Goal: Task Accomplishment & Management: Use online tool/utility

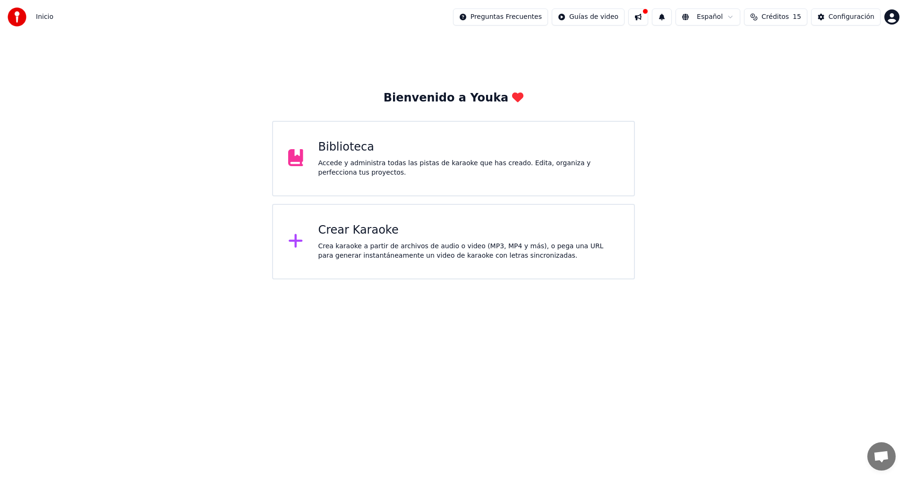
click at [351, 245] on div "Crea karaoke a partir de archivos de audio o video (MP3, MP4 y más), o pega una…" at bounding box center [468, 251] width 301 height 19
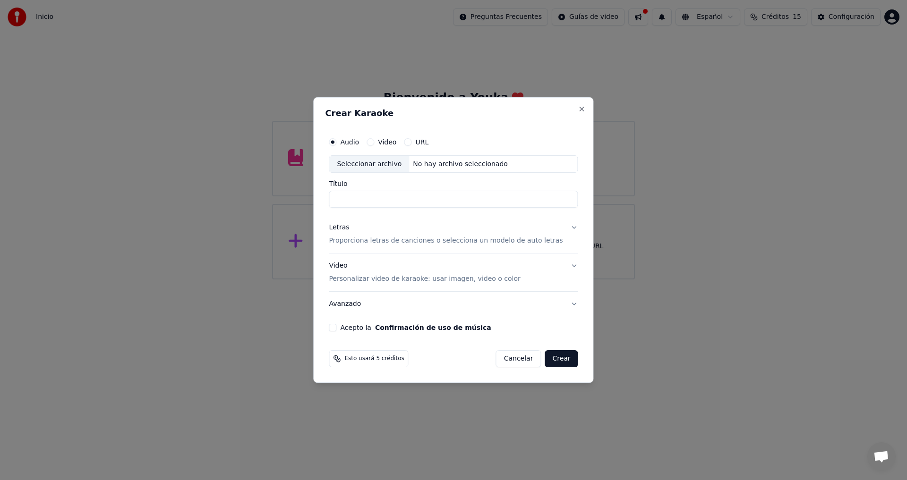
click at [406, 168] on div "Seleccionar archivo" at bounding box center [369, 164] width 80 height 17
click at [487, 202] on input "**********" at bounding box center [453, 199] width 249 height 17
click at [456, 205] on input "**********" at bounding box center [453, 199] width 249 height 17
type input "**********"
click at [513, 242] on p "Proporciona letras de canciones o selecciona un modelo de auto letras" at bounding box center [446, 241] width 234 height 9
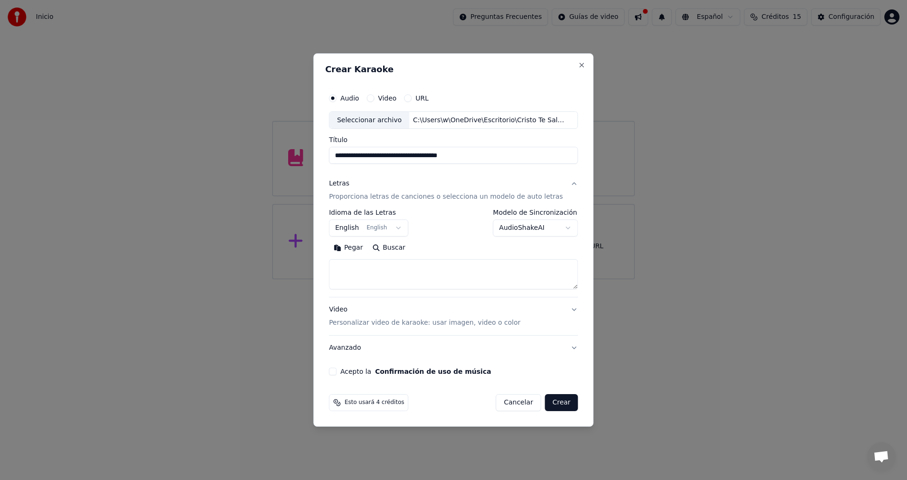
click at [360, 248] on button "Pegar" at bounding box center [348, 248] width 39 height 15
click at [494, 324] on p "Personalizar video de karaoke: usar imagen, video o color" at bounding box center [424, 322] width 191 height 9
type textarea "**********"
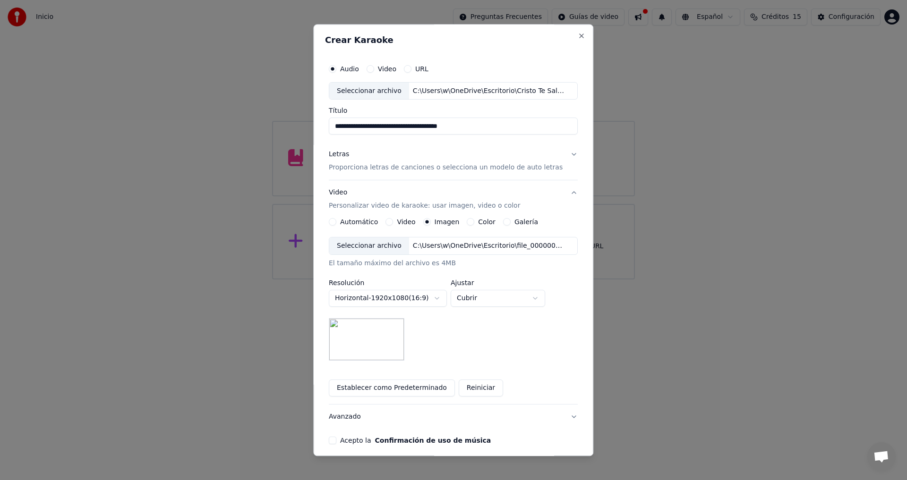
click at [378, 337] on img at bounding box center [367, 340] width 76 height 43
click at [336, 442] on button "Acepto la Confirmación de uso de música" at bounding box center [333, 441] width 8 height 8
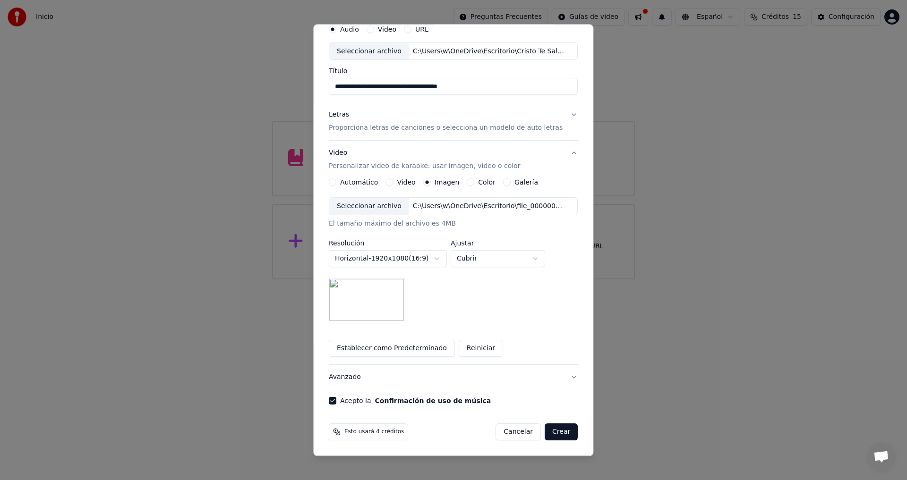
click at [550, 435] on button "Crear" at bounding box center [561, 432] width 33 height 17
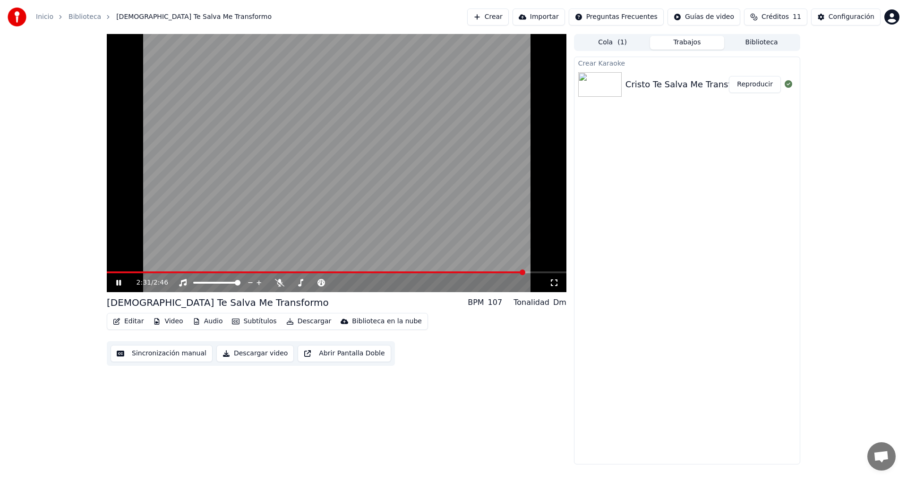
click at [116, 283] on icon at bounding box center [125, 283] width 22 height 8
click at [110, 273] on span at bounding box center [316, 273] width 418 height 2
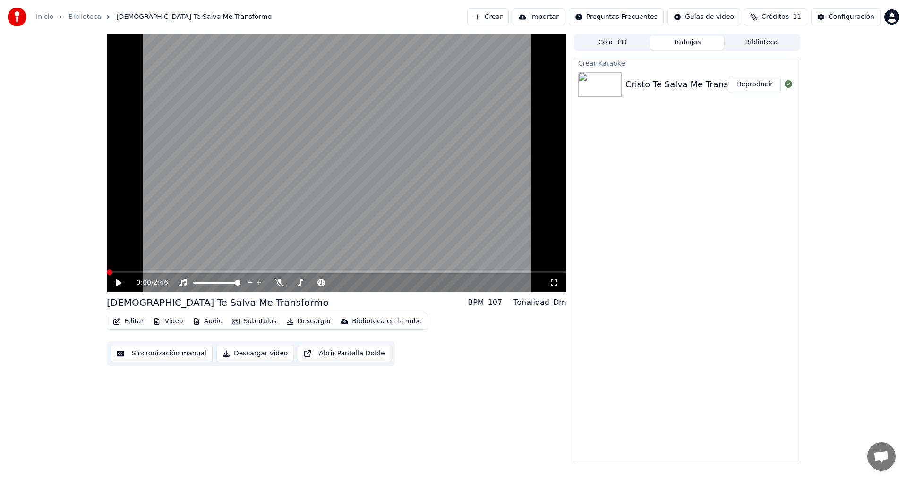
click at [107, 273] on span at bounding box center [110, 273] width 6 height 6
click at [116, 284] on icon at bounding box center [125, 283] width 22 height 8
click at [130, 321] on button "Editar" at bounding box center [128, 321] width 38 height 13
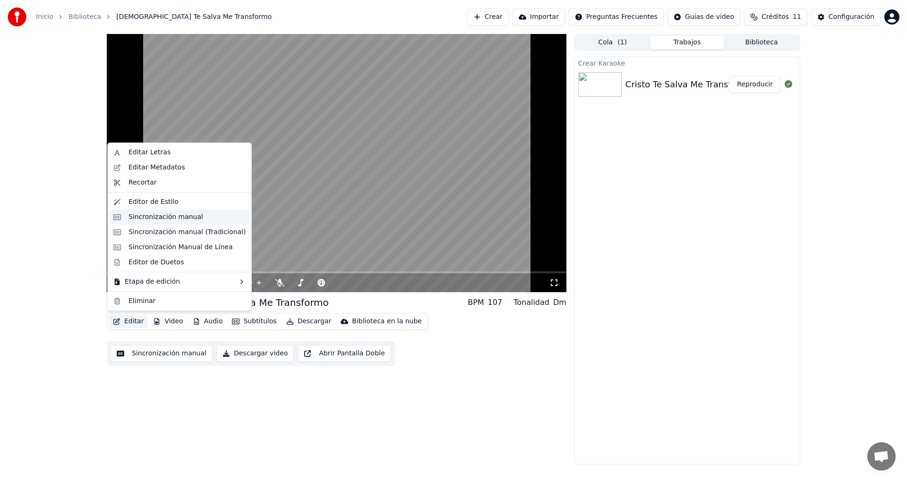
click at [140, 217] on div "Sincronización manual" at bounding box center [165, 217] width 75 height 9
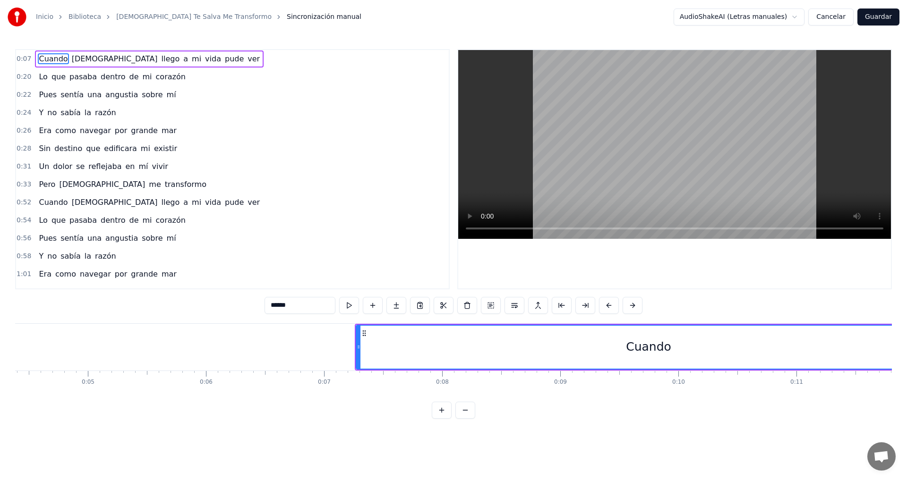
scroll to position [0, 506]
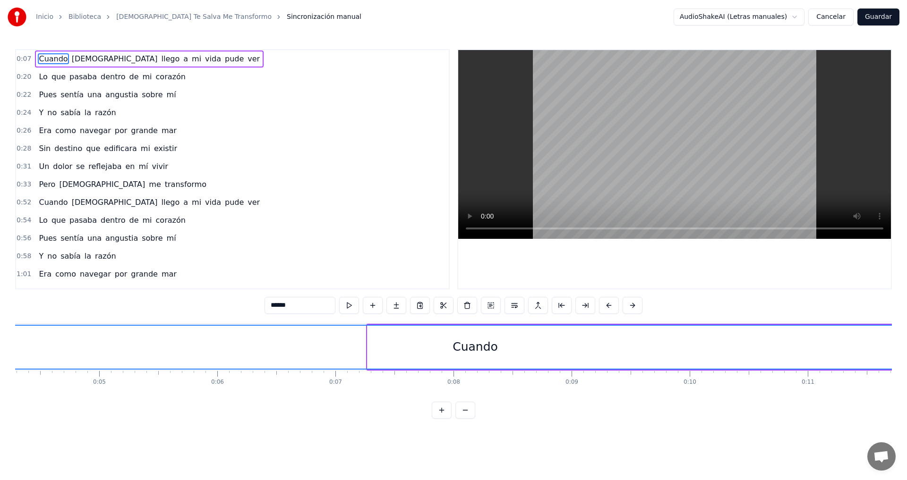
drag, startPoint x: 369, startPoint y: 350, endPoint x: 0, endPoint y: 375, distance: 370.2
click at [0, 375] on div "Inicio Biblioteca Cristo Te Salva Me Transformo Sincronización manual AudioShak…" at bounding box center [453, 209] width 907 height 419
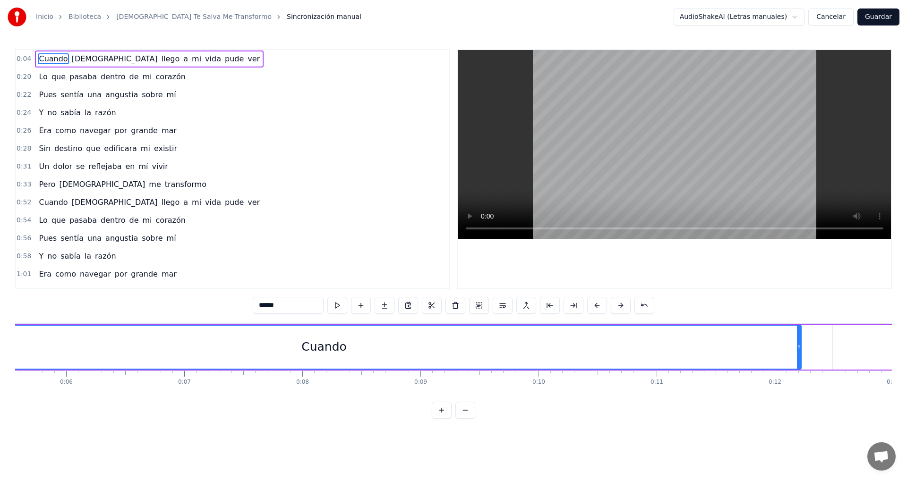
scroll to position [0, 701]
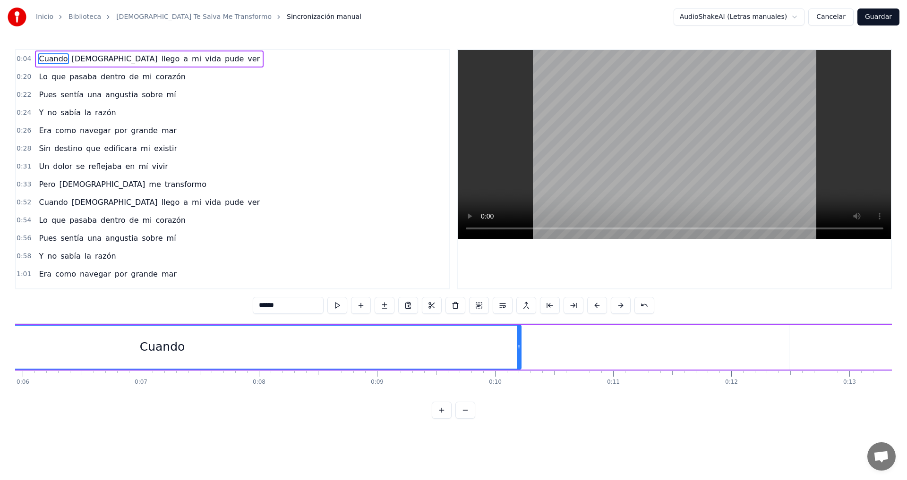
drag, startPoint x: 754, startPoint y: 342, endPoint x: 518, endPoint y: 377, distance: 239.1
click at [518, 377] on div "Cuando [PERSON_NAME] llego a mi vida pude ver Lo que pasaba dentro de mi corazó…" at bounding box center [453, 359] width 877 height 71
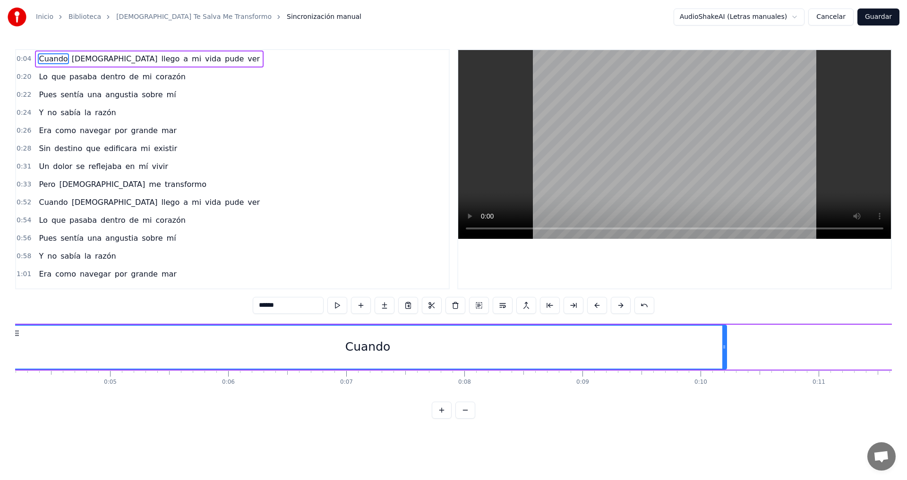
scroll to position [0, 431]
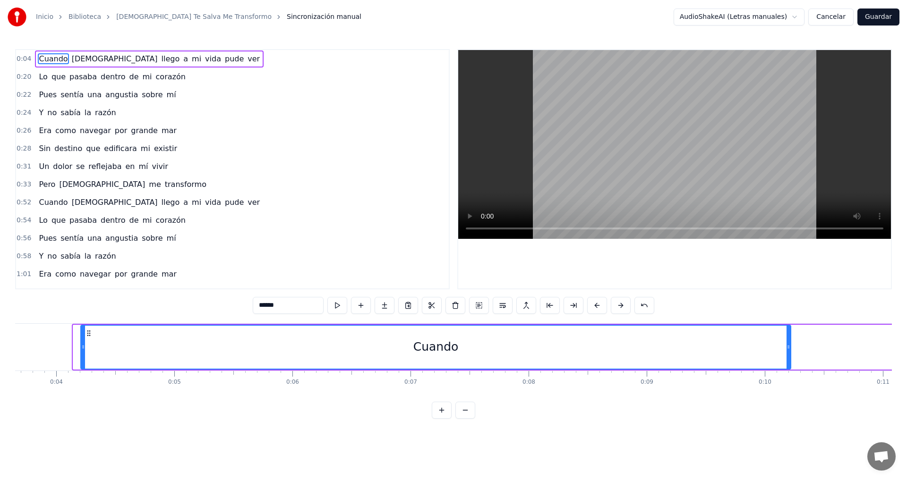
drag, startPoint x: 74, startPoint y: 350, endPoint x: 82, endPoint y: 352, distance: 7.8
click at [82, 352] on div at bounding box center [83, 347] width 4 height 43
click at [787, 344] on icon at bounding box center [788, 347] width 4 height 8
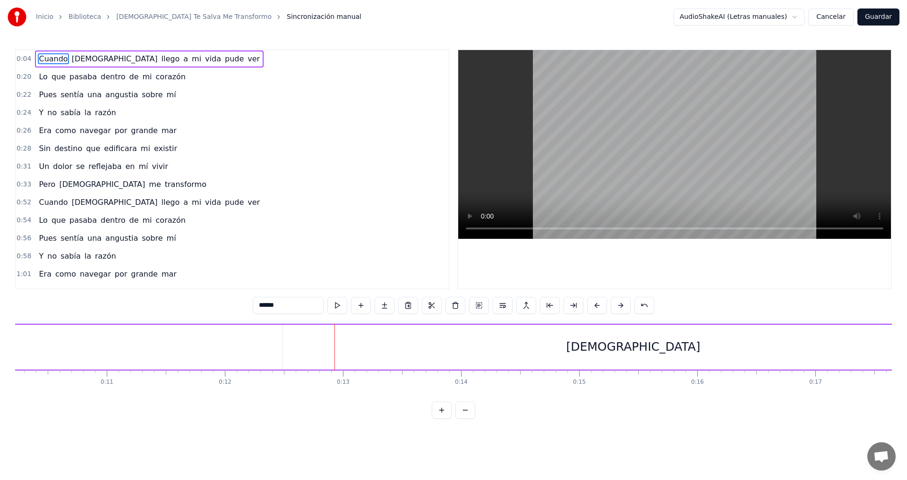
scroll to position [0, 1261]
click at [592, 357] on div "[DEMOGRAPHIC_DATA]" at bounding box center [579, 347] width 700 height 45
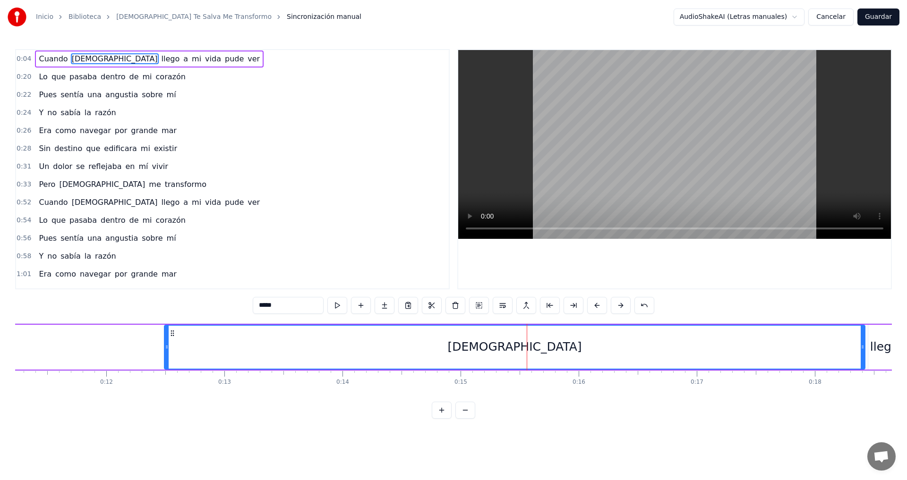
scroll to position [0, 1369]
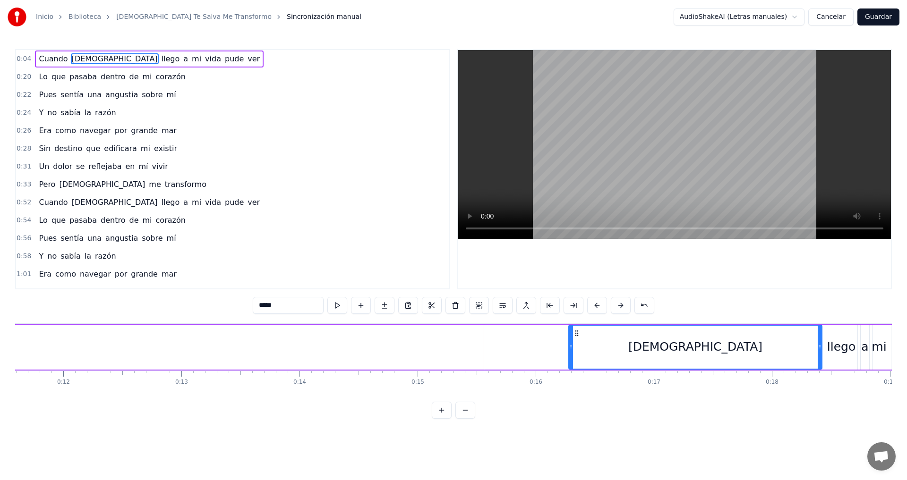
drag, startPoint x: 125, startPoint y: 346, endPoint x: 572, endPoint y: 347, distance: 447.3
click at [572, 347] on icon at bounding box center [571, 347] width 4 height 8
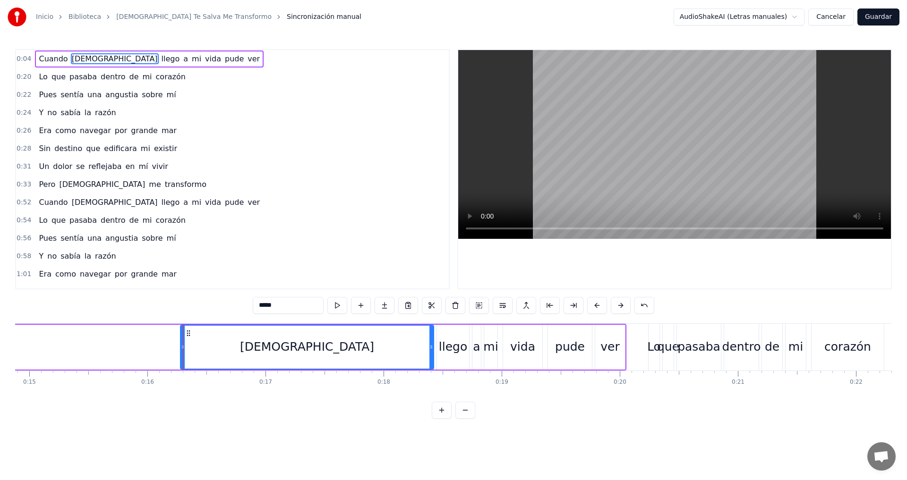
scroll to position [0, 1779]
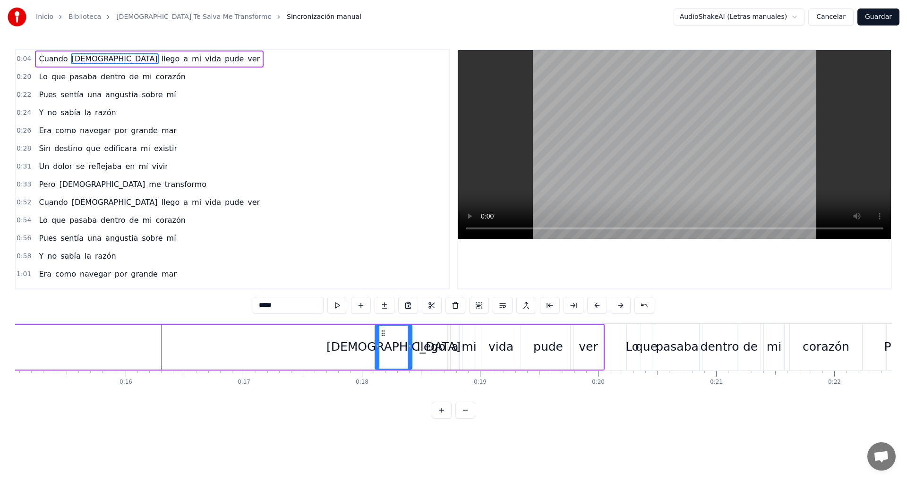
drag, startPoint x: 161, startPoint y: 351, endPoint x: 377, endPoint y: 357, distance: 216.4
click at [377, 357] on div at bounding box center [377, 347] width 4 height 43
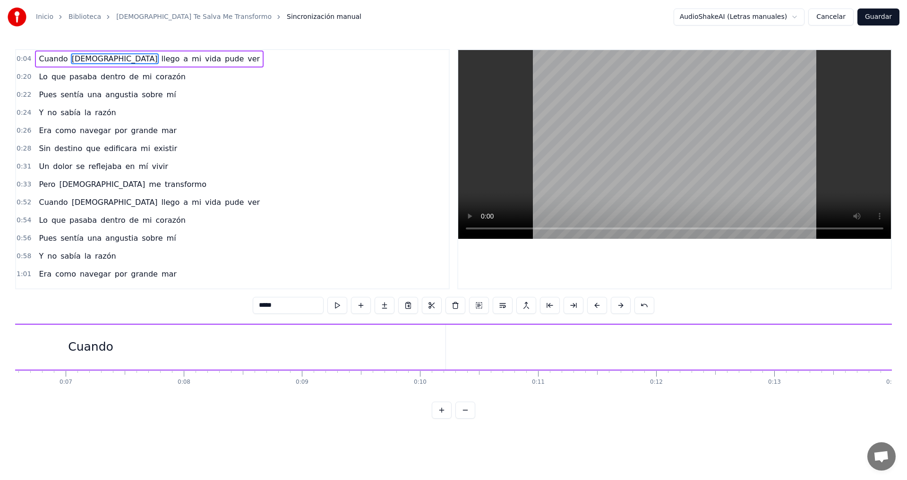
scroll to position [0, 744]
click at [128, 348] on div "Cuando" at bounding box center [122, 347] width 45 height 18
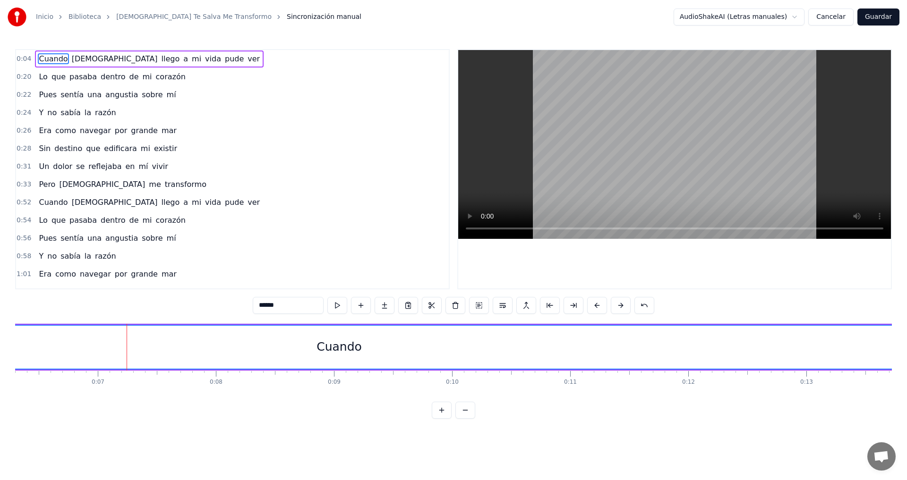
drag, startPoint x: 474, startPoint y: 347, endPoint x: 906, endPoint y: 333, distance: 432.9
click at [906, 333] on div "Inicio Biblioteca Cristo Te Salva Me Transformo Sincronización manual AudioShak…" at bounding box center [453, 209] width 907 height 419
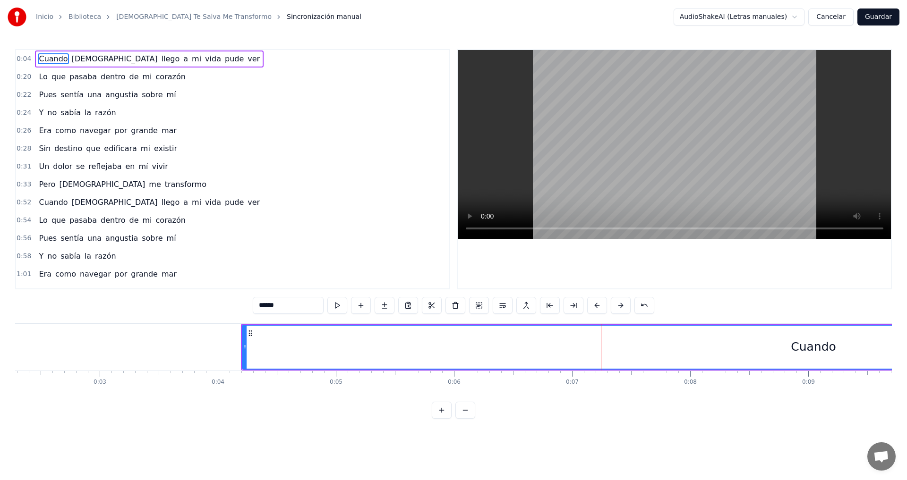
scroll to position [0, 280]
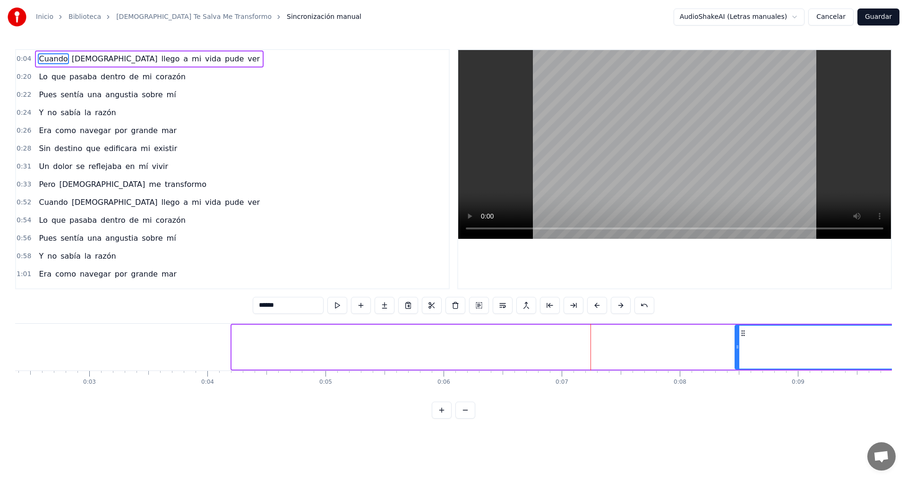
drag, startPoint x: 233, startPoint y: 340, endPoint x: 755, endPoint y: 311, distance: 523.2
click at [755, 311] on div "0:04 Cuando [PERSON_NAME] llego a mi vida pude ver 0:20 Lo que pasaba dentro de…" at bounding box center [453, 234] width 877 height 370
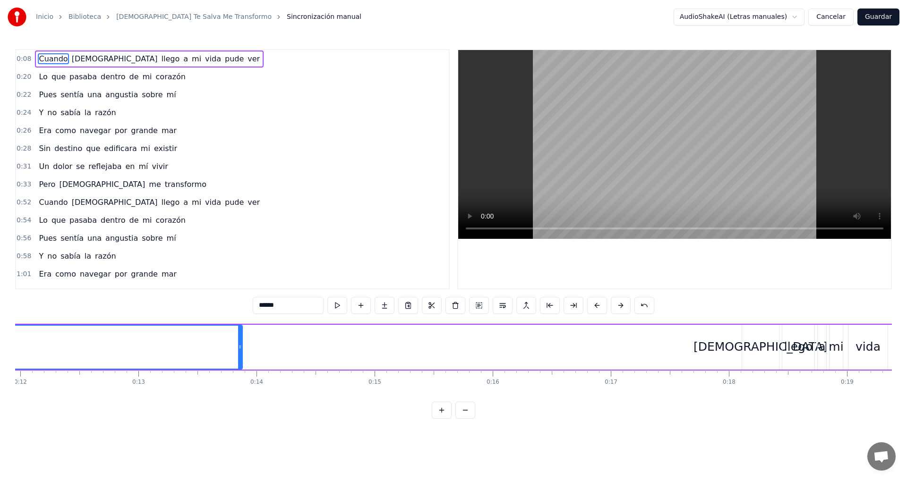
scroll to position [0, 1423]
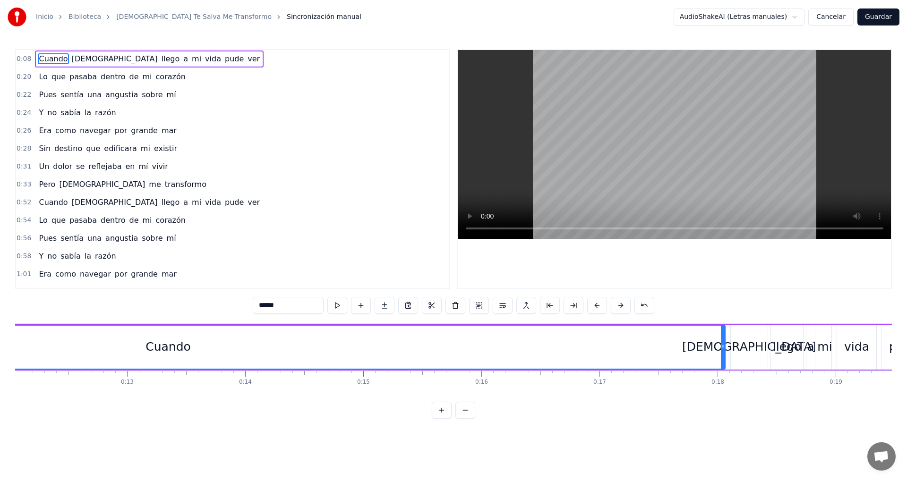
drag, startPoint x: 228, startPoint y: 345, endPoint x: 722, endPoint y: 374, distance: 494.8
click at [722, 374] on div "Cuando [PERSON_NAME] llego a mi vida pude ver Lo que pasaba dentro de mi corazó…" at bounding box center [453, 359] width 877 height 71
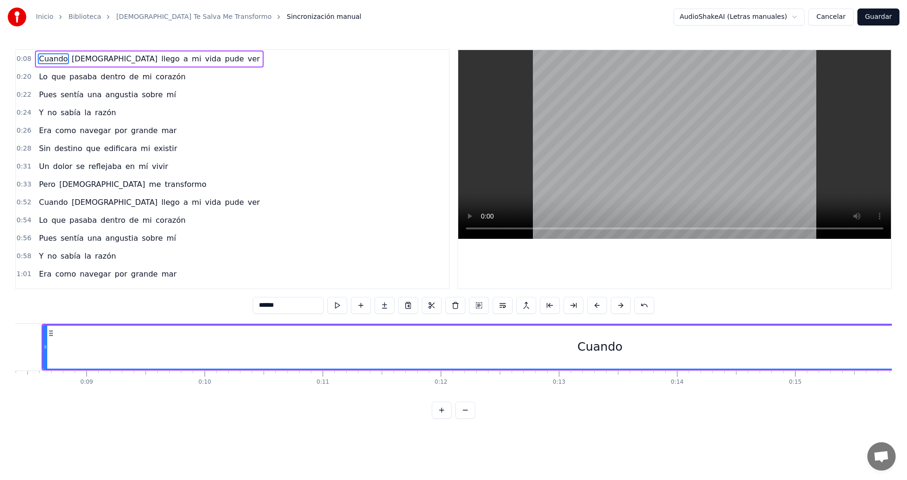
scroll to position [0, 959]
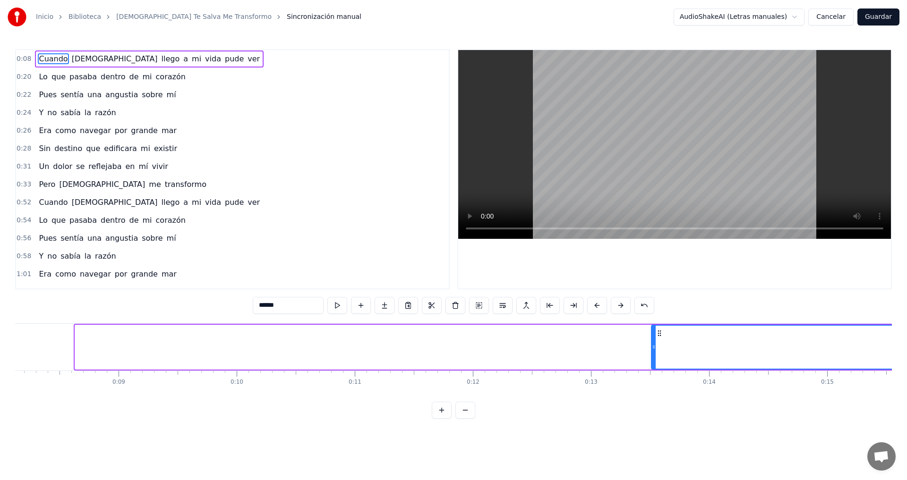
drag, startPoint x: 77, startPoint y: 355, endPoint x: 654, endPoint y: 364, distance: 576.3
click at [654, 364] on div at bounding box center [654, 347] width 4 height 43
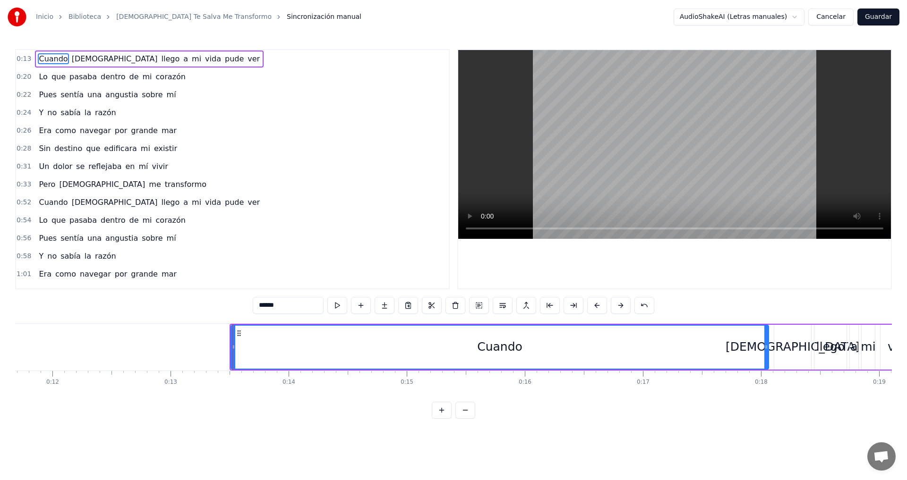
scroll to position [0, 1433]
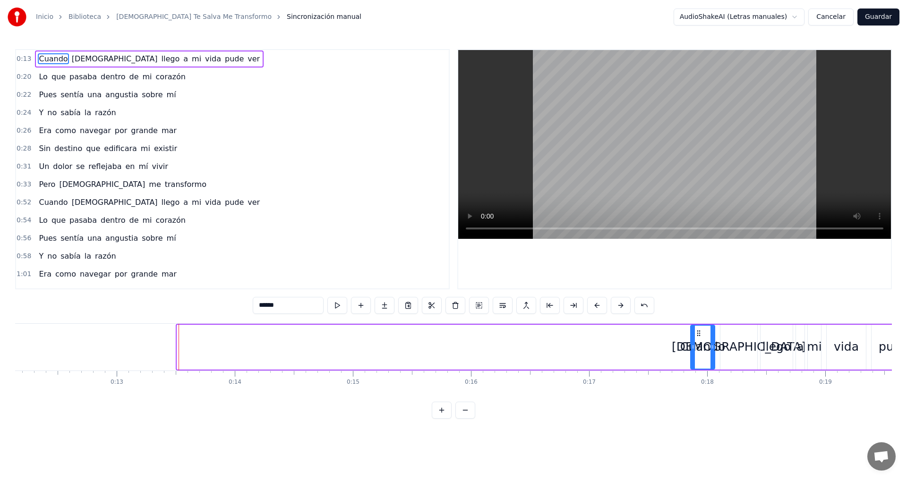
drag, startPoint x: 178, startPoint y: 349, endPoint x: 691, endPoint y: 349, distance: 513.4
click at [691, 349] on icon at bounding box center [693, 347] width 4 height 8
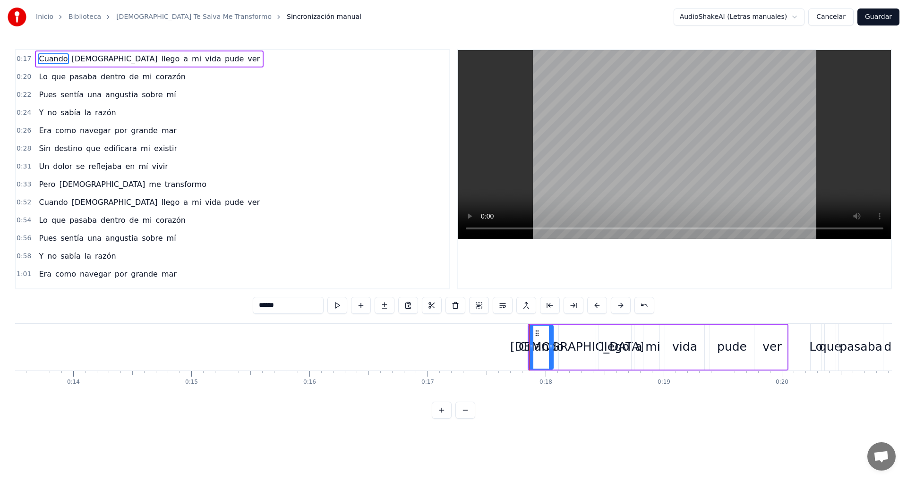
scroll to position [0, 1606]
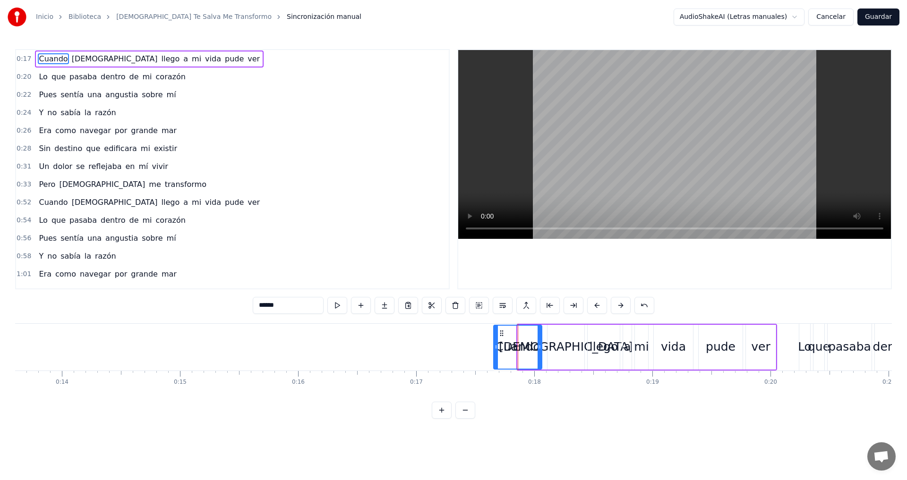
drag, startPoint x: 520, startPoint y: 356, endPoint x: 496, endPoint y: 362, distance: 25.0
click at [496, 362] on div at bounding box center [496, 347] width 4 height 43
click at [562, 349] on div "[DEMOGRAPHIC_DATA]" at bounding box center [566, 347] width 134 height 18
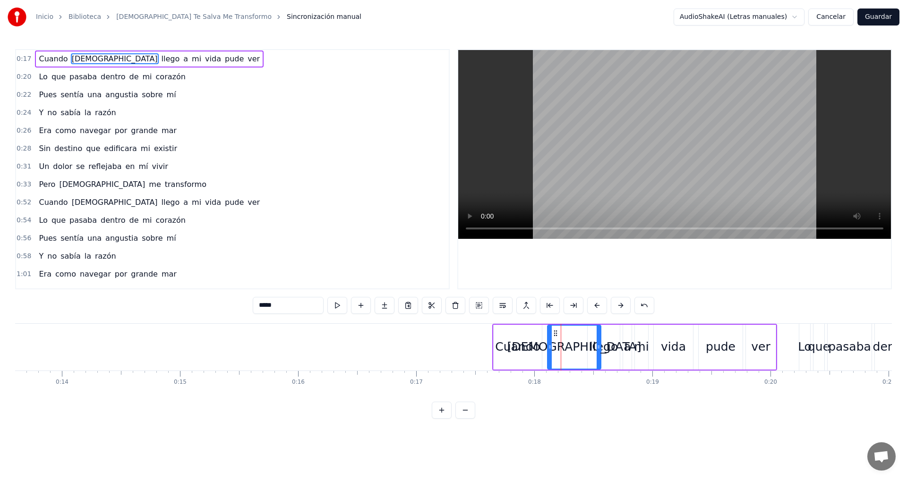
drag, startPoint x: 582, startPoint y: 345, endPoint x: 599, endPoint y: 346, distance: 16.6
click at [599, 346] on icon at bounding box center [599, 347] width 4 height 8
click at [554, 350] on div at bounding box center [553, 347] width 4 height 43
click at [515, 352] on div "Cuando" at bounding box center [517, 347] width 45 height 18
type input "******"
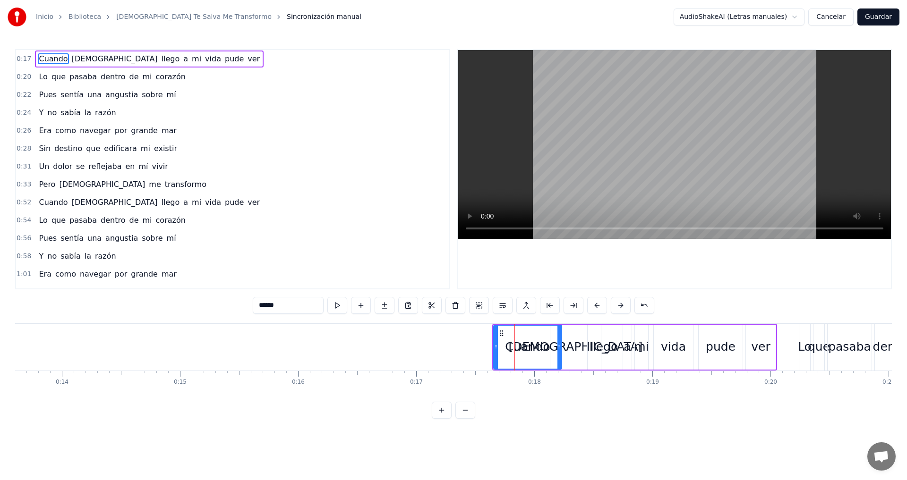
drag, startPoint x: 539, startPoint y: 352, endPoint x: 559, endPoint y: 352, distance: 19.8
click at [559, 352] on div at bounding box center [559, 347] width 4 height 43
drag, startPoint x: 495, startPoint y: 346, endPoint x: 538, endPoint y: 347, distance: 43.0
click at [538, 347] on icon at bounding box center [539, 347] width 4 height 8
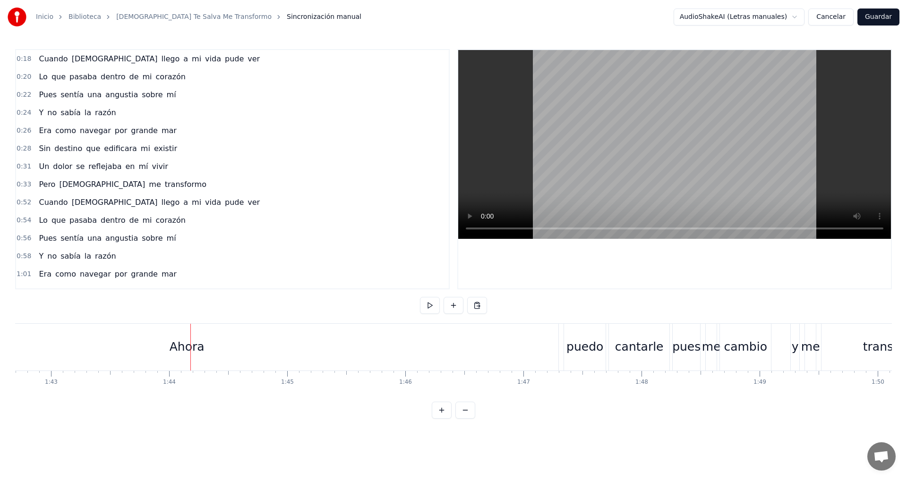
scroll to position [0, 12137]
click at [182, 336] on div "Ahora" at bounding box center [175, 347] width 743 height 47
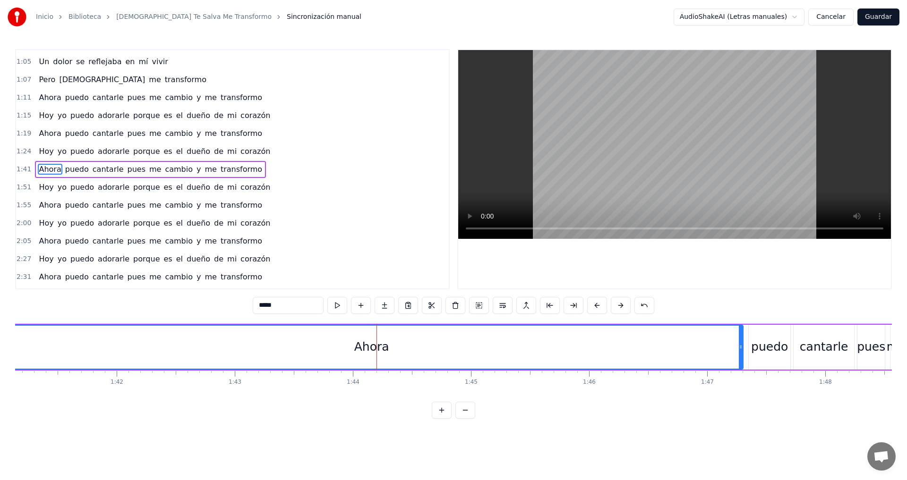
scroll to position [0, 11910]
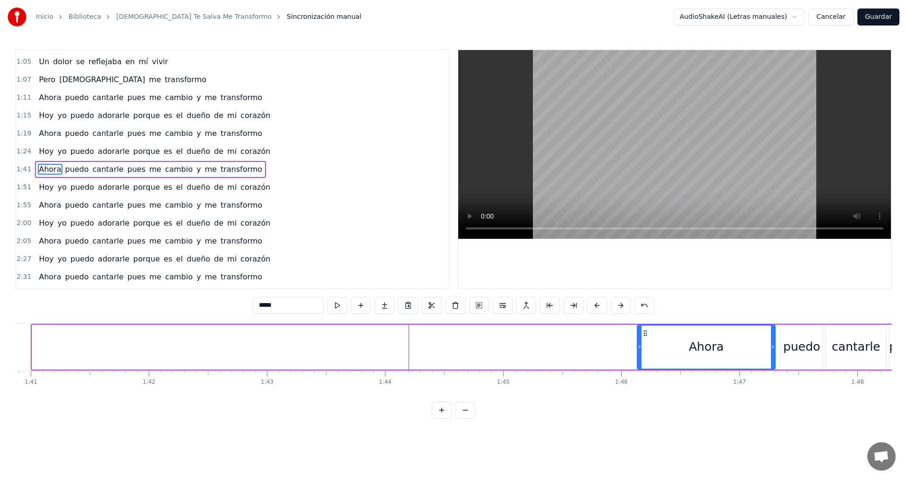
drag, startPoint x: 34, startPoint y: 341, endPoint x: 639, endPoint y: 380, distance: 606.2
click at [639, 380] on div "Cuando [PERSON_NAME] llego a mi vida pude ver Lo que pasaba dentro de mi corazó…" at bounding box center [453, 359] width 877 height 71
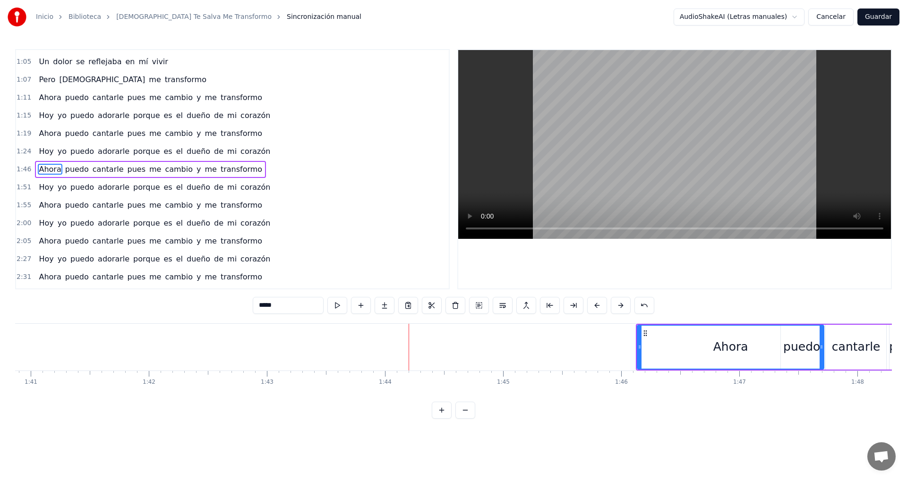
drag, startPoint x: 773, startPoint y: 350, endPoint x: 822, endPoint y: 348, distance: 48.7
click at [822, 348] on icon at bounding box center [821, 347] width 4 height 8
drag, startPoint x: 640, startPoint y: 350, endPoint x: 695, endPoint y: 350, distance: 55.3
click at [695, 350] on icon at bounding box center [695, 347] width 4 height 8
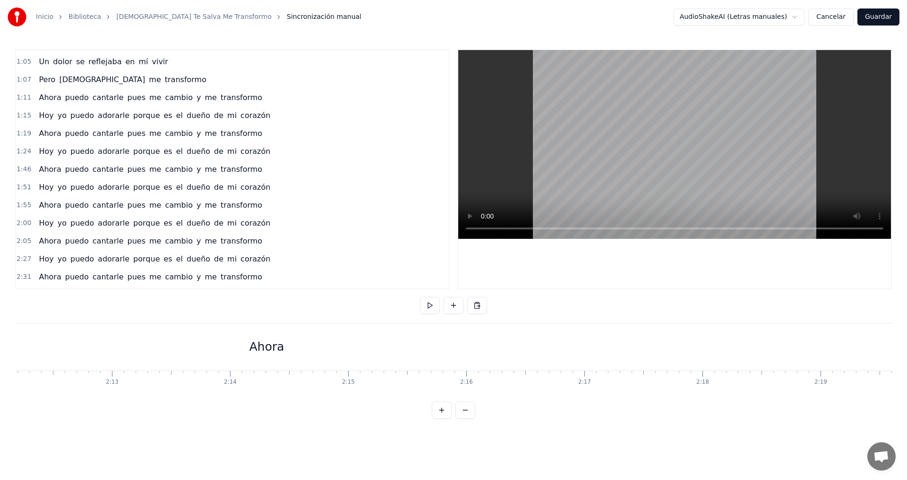
scroll to position [0, 15693]
click at [197, 335] on div "Ahora" at bounding box center [179, 347] width 2131 height 47
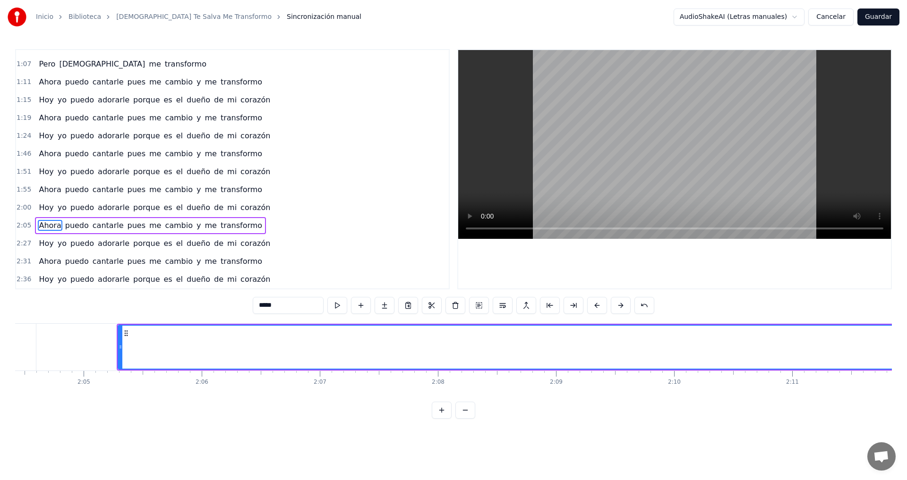
scroll to position [0, 14659]
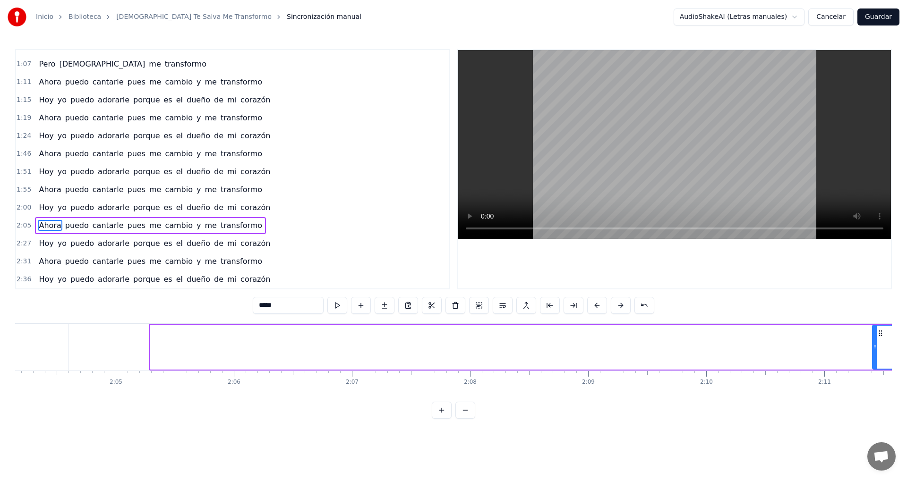
drag, startPoint x: 152, startPoint y: 355, endPoint x: 878, endPoint y: 344, distance: 726.5
click at [877, 344] on div at bounding box center [875, 347] width 4 height 43
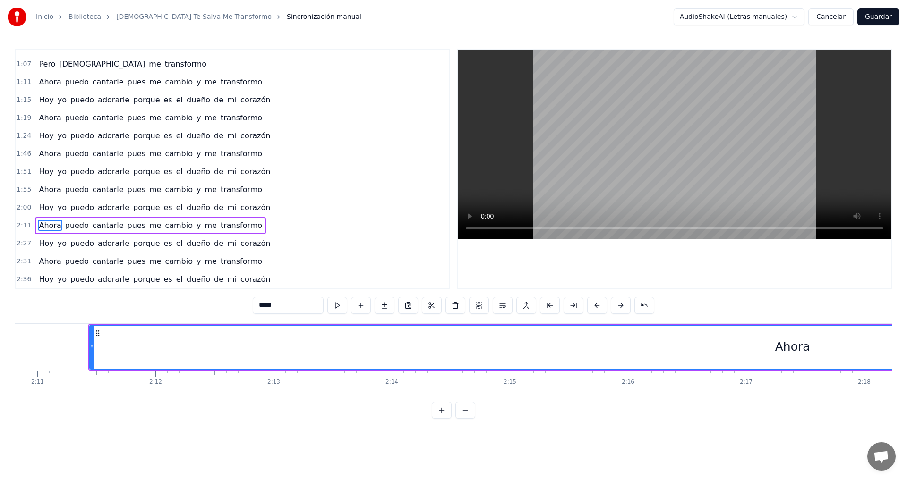
scroll to position [0, 15381]
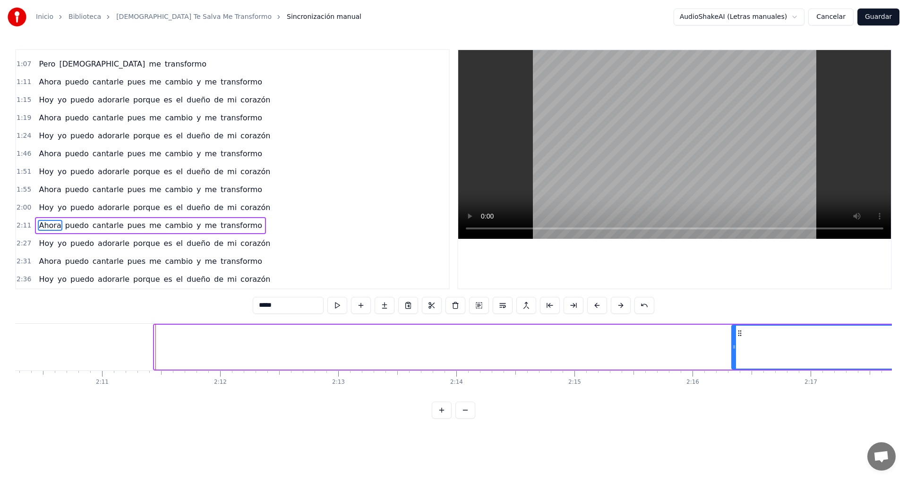
drag, startPoint x: 156, startPoint y: 347, endPoint x: 733, endPoint y: 347, distance: 577.1
click at [733, 347] on circle at bounding box center [733, 347] width 0 height 0
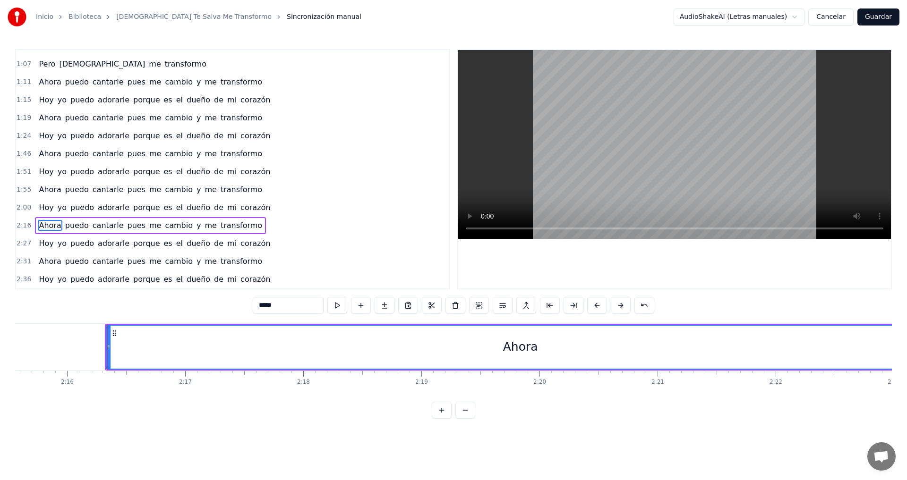
scroll to position [0, 16017]
click at [96, 348] on div at bounding box center [96, 347] width 0 height 47
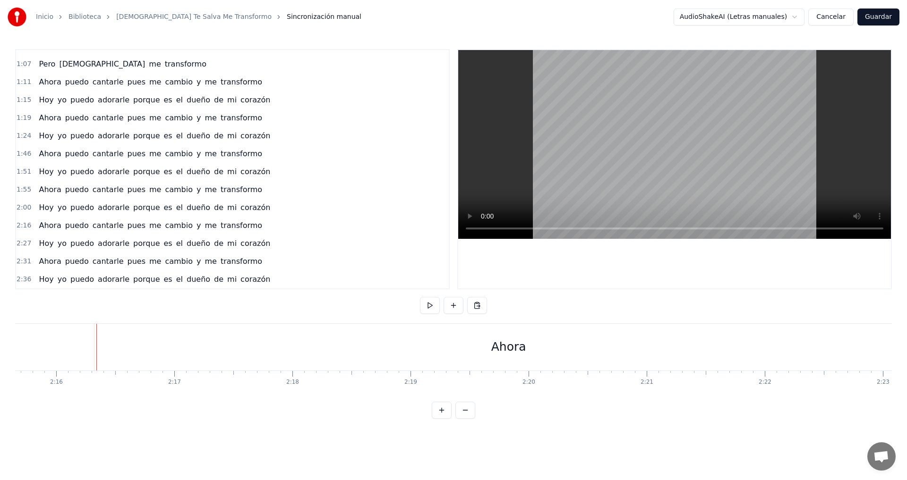
click at [460, 341] on div "Ahora" at bounding box center [508, 347] width 828 height 47
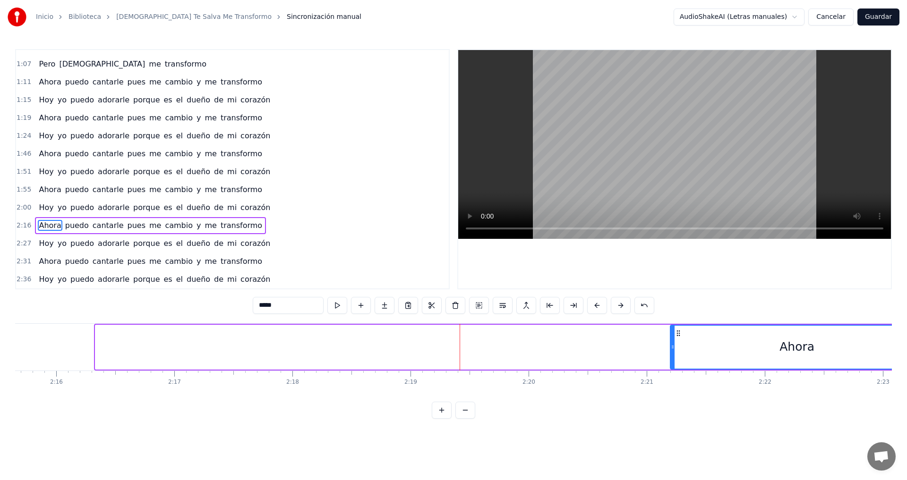
drag, startPoint x: 98, startPoint y: 350, endPoint x: 673, endPoint y: 350, distance: 574.8
click at [673, 350] on icon at bounding box center [673, 347] width 4 height 8
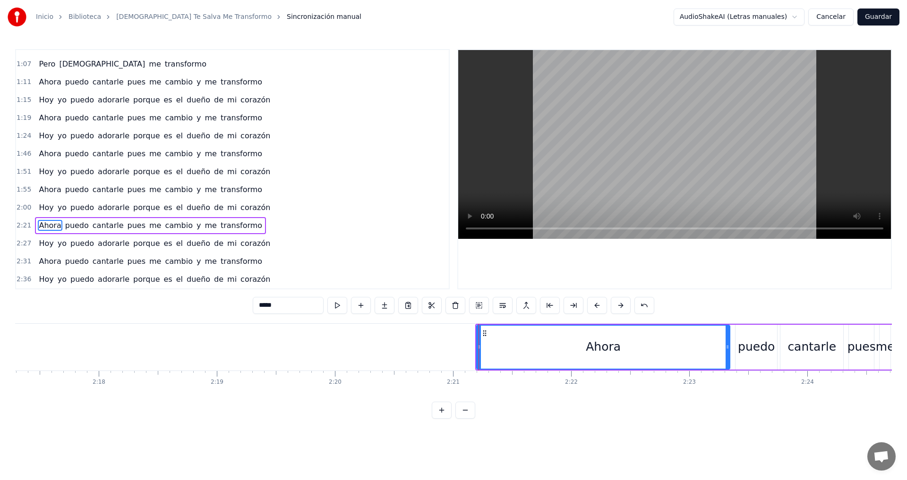
scroll to position [0, 16221]
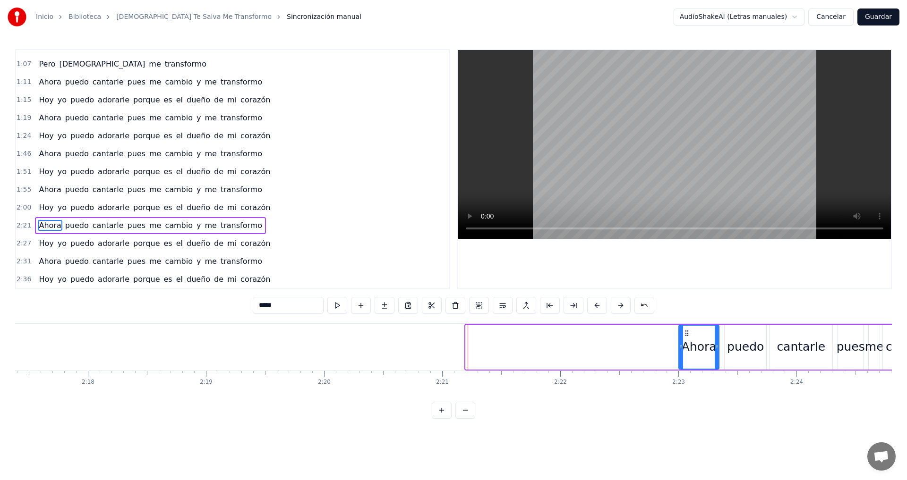
drag, startPoint x: 467, startPoint y: 350, endPoint x: 680, endPoint y: 351, distance: 213.0
click at [680, 351] on div at bounding box center [681, 347] width 4 height 43
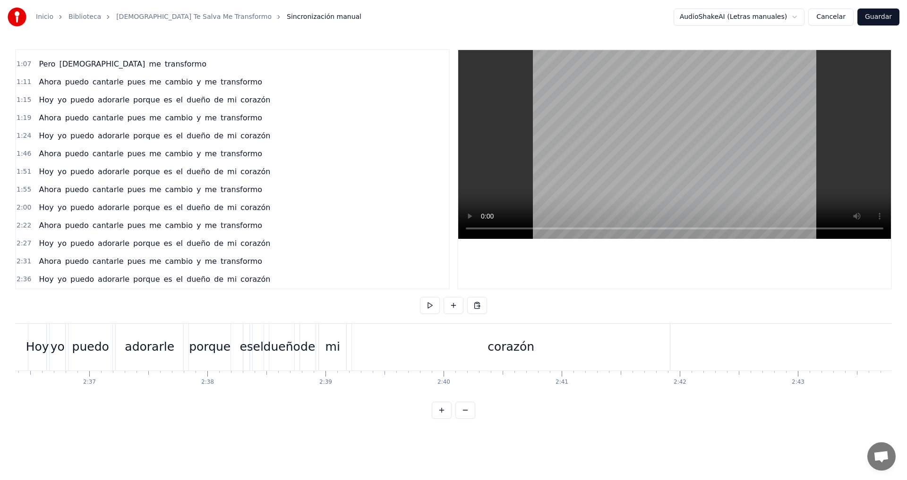
scroll to position [0, 18445]
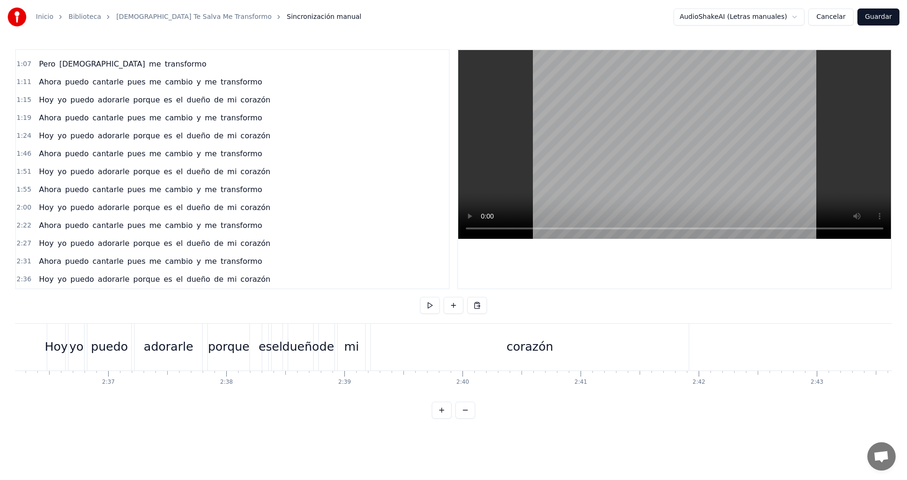
click at [110, 352] on div "puedo" at bounding box center [109, 347] width 37 height 18
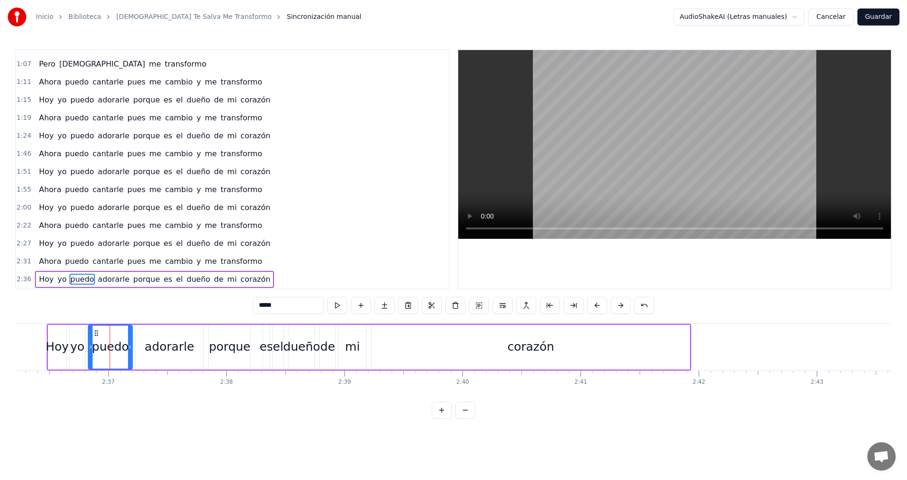
click at [291, 307] on input "*****" at bounding box center [288, 305] width 71 height 17
type input "*"
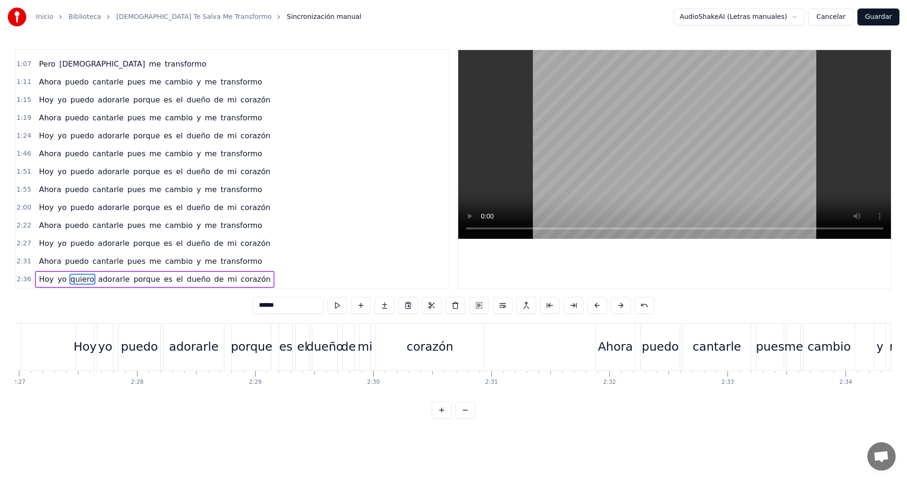
scroll to position [0, 17321]
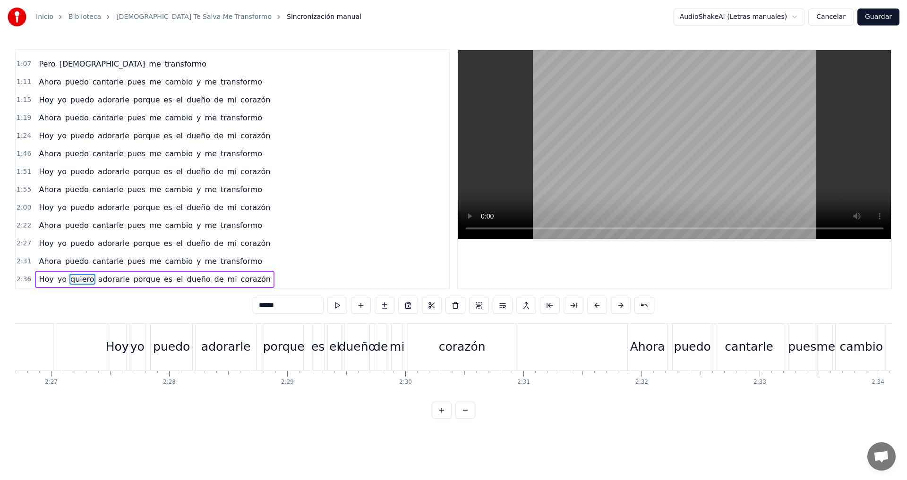
click at [159, 345] on div "puedo" at bounding box center [171, 347] width 37 height 18
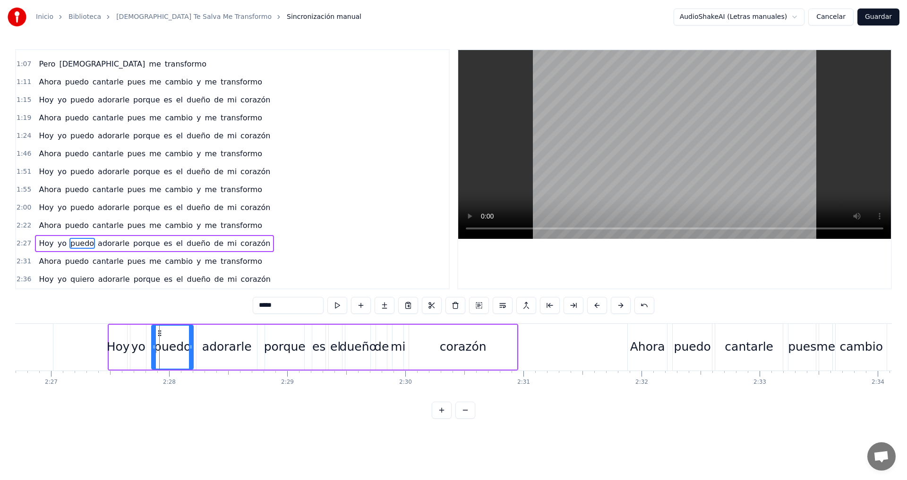
click at [286, 308] on input "*****" at bounding box center [288, 305] width 71 height 17
type input "*"
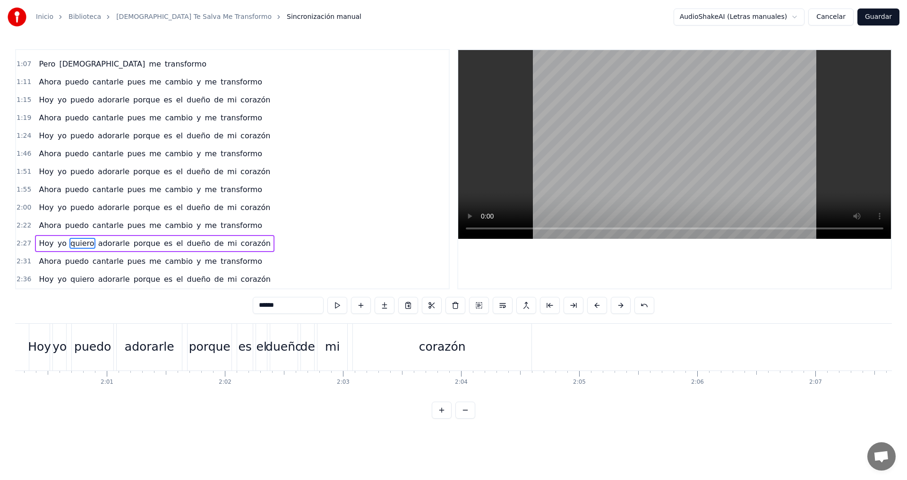
scroll to position [0, 14130]
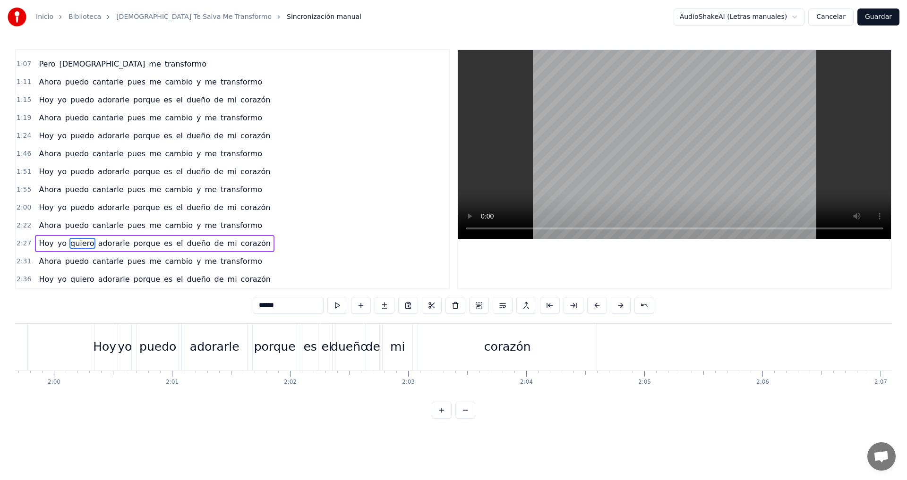
click at [170, 347] on div "puedo" at bounding box center [157, 347] width 37 height 18
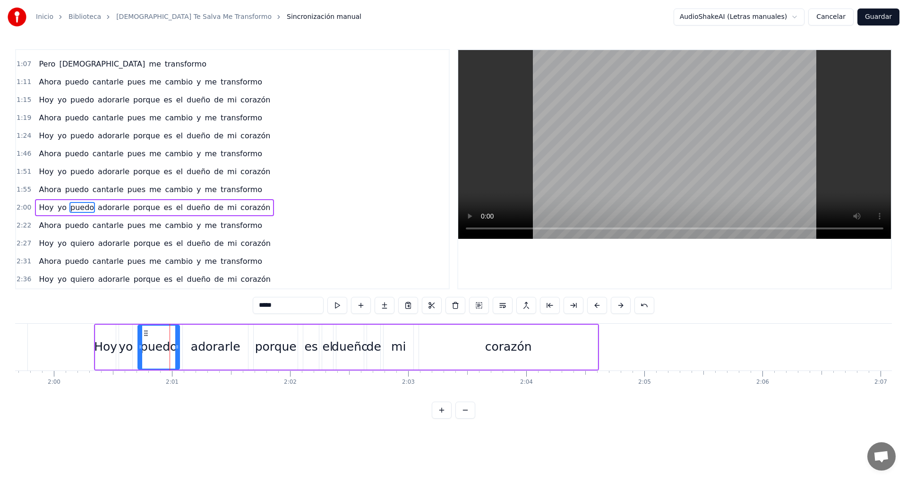
click at [295, 313] on input "*****" at bounding box center [288, 305] width 71 height 17
type input "*"
type input "******"
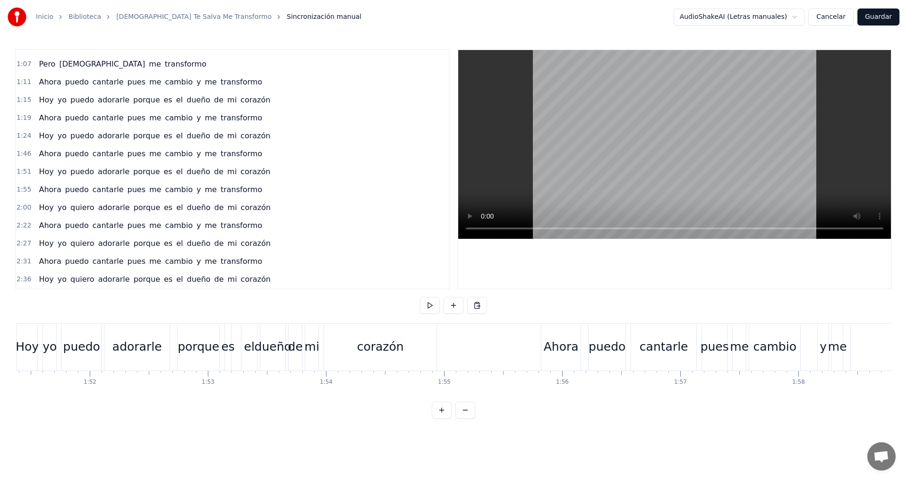
scroll to position [0, 13117]
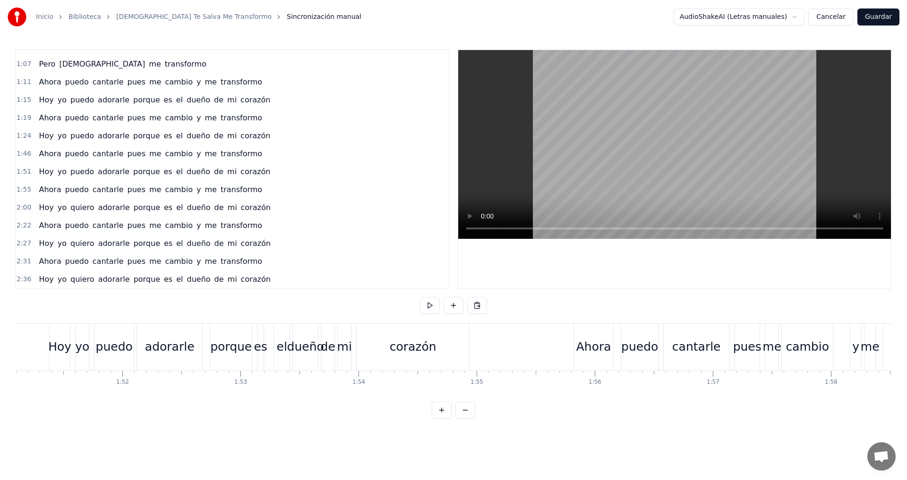
click at [127, 356] on div "puedo" at bounding box center [114, 347] width 37 height 18
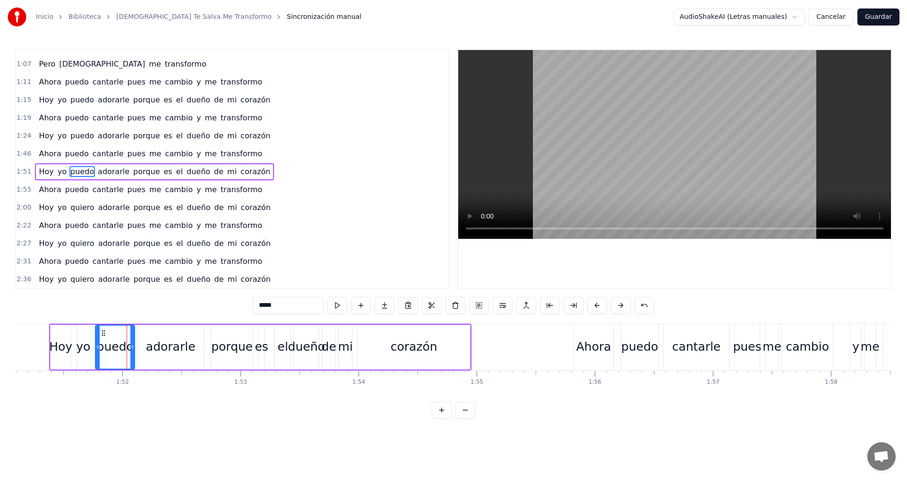
click at [312, 308] on input "*****" at bounding box center [288, 305] width 71 height 17
type input "*"
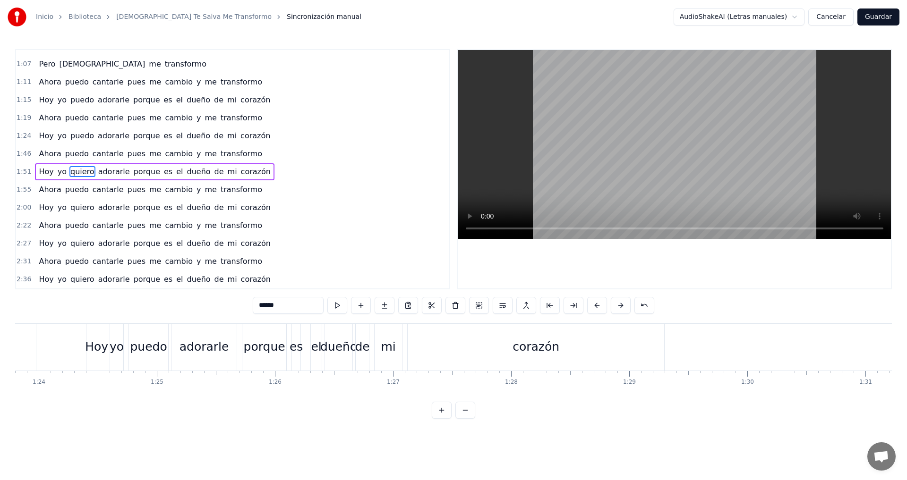
scroll to position [0, 9862]
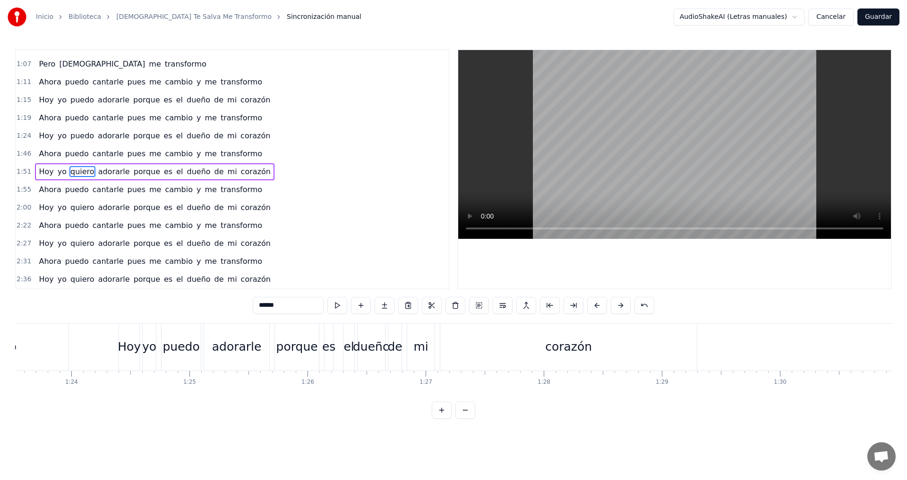
click at [179, 360] on div "puedo" at bounding box center [181, 347] width 39 height 47
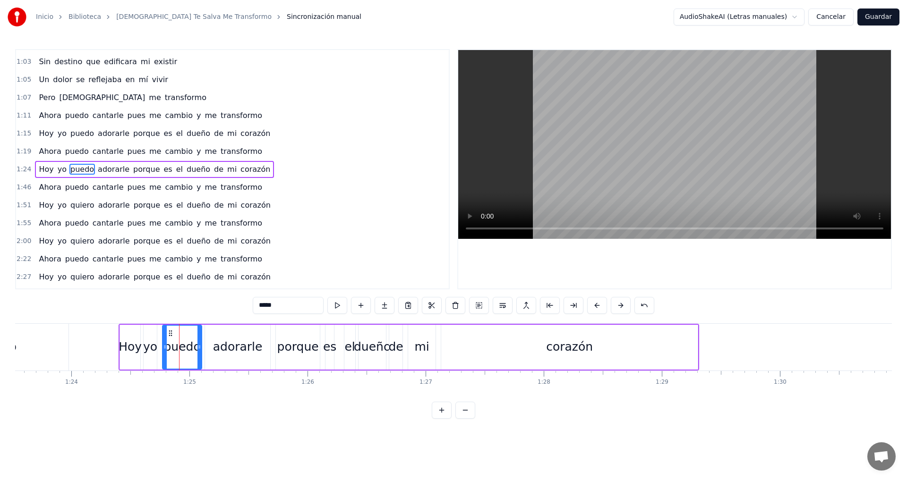
click at [285, 304] on input "*****" at bounding box center [288, 305] width 71 height 17
type input "*"
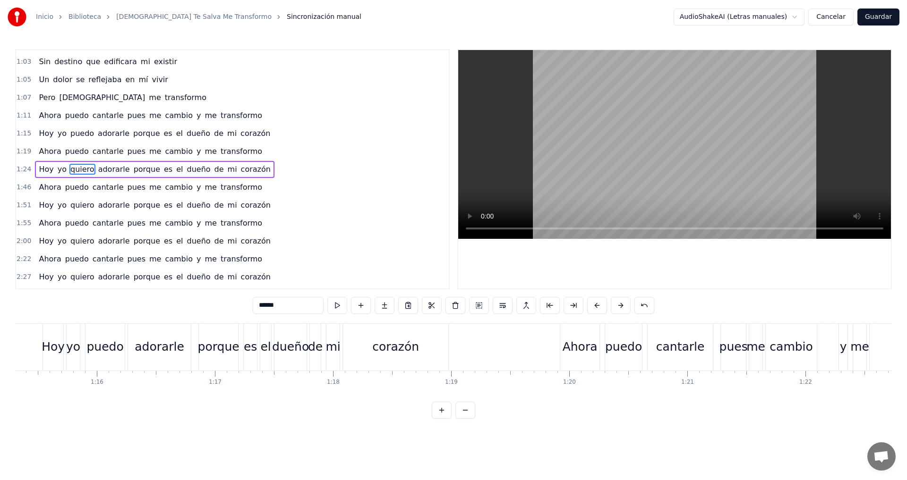
scroll to position [0, 8860]
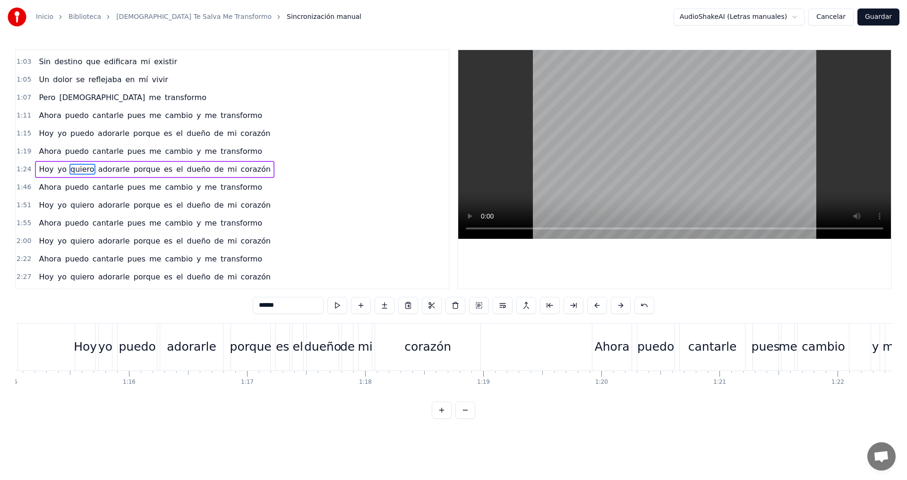
click at [152, 349] on div "puedo" at bounding box center [137, 347] width 37 height 18
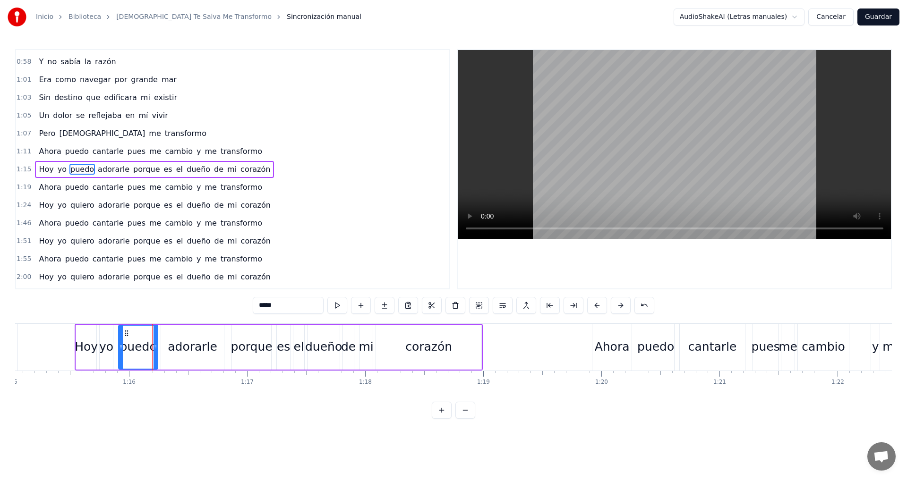
click at [290, 302] on input "*****" at bounding box center [288, 305] width 71 height 17
type input "*"
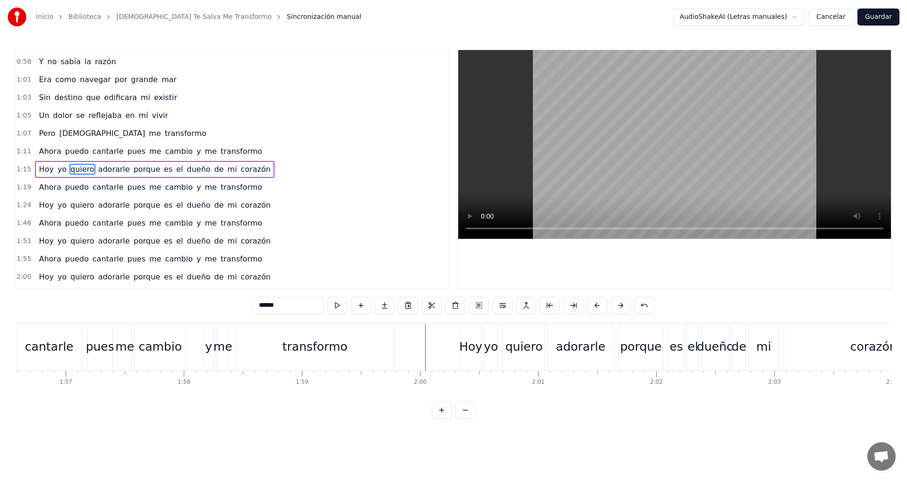
scroll to position [0, 14077]
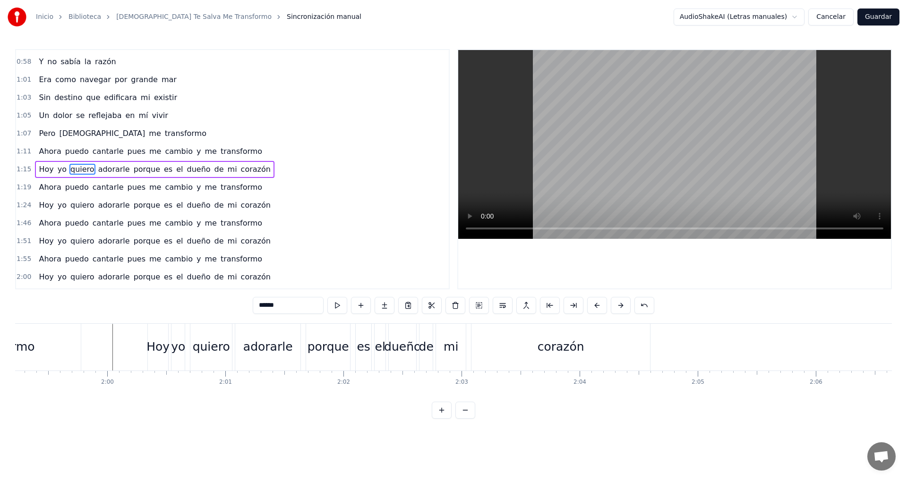
type input "******"
click at [878, 19] on button "Guardar" at bounding box center [878, 17] width 42 height 17
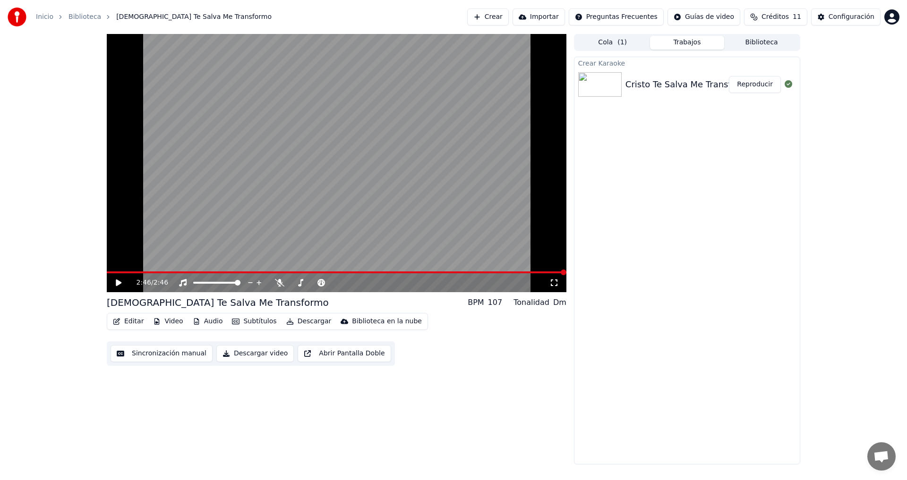
click at [244, 354] on button "Descargar video" at bounding box center [254, 353] width 77 height 17
click at [748, 128] on button "Reproducir" at bounding box center [755, 127] width 52 height 17
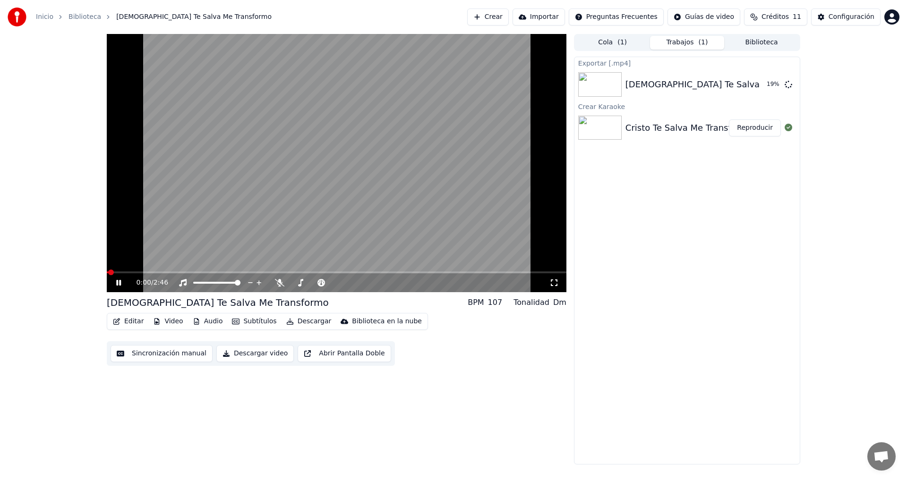
click at [123, 272] on span at bounding box center [337, 273] width 460 height 2
click at [144, 273] on span at bounding box center [337, 273] width 460 height 2
click at [171, 273] on span at bounding box center [337, 273] width 460 height 2
click at [119, 281] on icon at bounding box center [125, 283] width 22 height 8
click at [115, 273] on span at bounding box center [111, 273] width 9 height 2
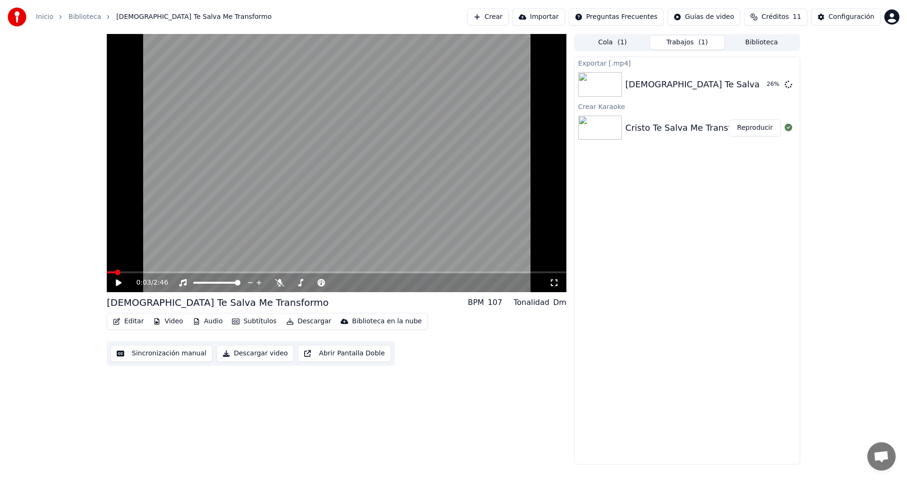
click at [117, 281] on icon at bounding box center [119, 283] width 6 height 7
click at [119, 285] on icon at bounding box center [125, 283] width 22 height 8
click at [118, 283] on icon at bounding box center [118, 283] width 5 height 6
click at [764, 86] on button "Mostrar" at bounding box center [760, 84] width 42 height 17
click at [509, 19] on button "Crear" at bounding box center [488, 17] width 42 height 17
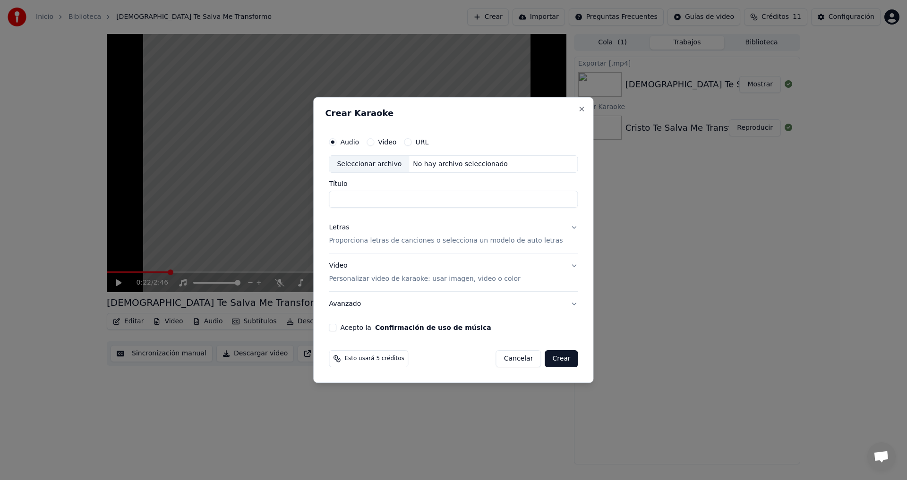
click at [456, 169] on div "No hay archivo seleccionado" at bounding box center [460, 164] width 102 height 9
click at [491, 200] on input "**********" at bounding box center [453, 199] width 249 height 17
click at [384, 200] on input "**********" at bounding box center [453, 199] width 249 height 17
click at [368, 198] on input "**********" at bounding box center [453, 199] width 249 height 17
click at [381, 199] on input "**********" at bounding box center [453, 199] width 249 height 17
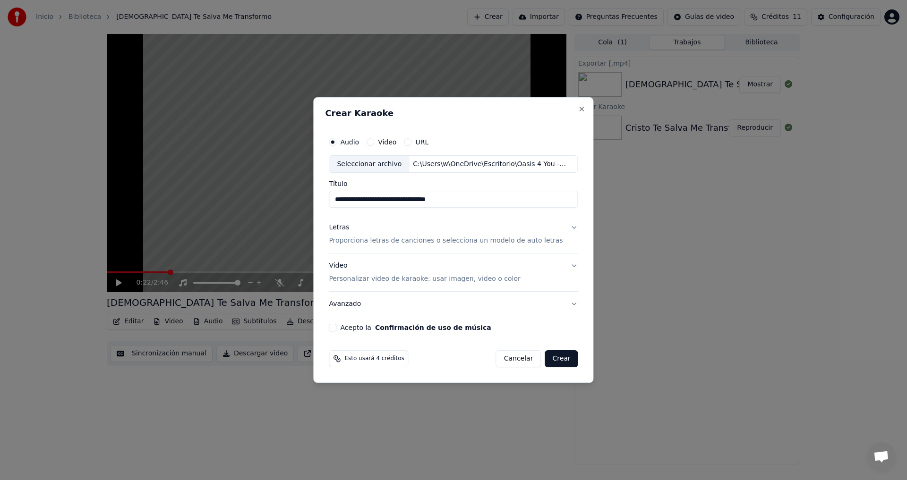
type input "**********"
click at [565, 226] on button "Letras Proporciona letras de canciones o selecciona un modelo de auto letras" at bounding box center [453, 235] width 249 height 38
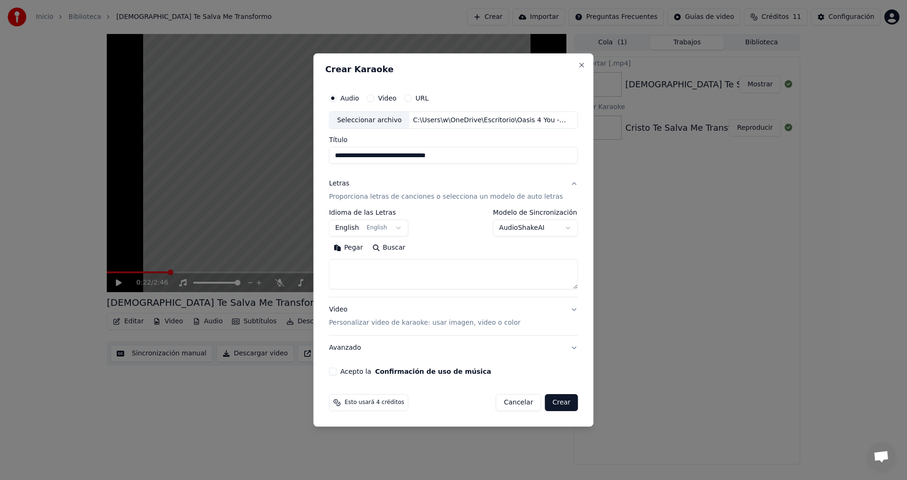
click at [357, 245] on button "Pegar" at bounding box center [348, 248] width 39 height 15
type textarea "**********"
click at [400, 230] on button "English English" at bounding box center [368, 228] width 79 height 17
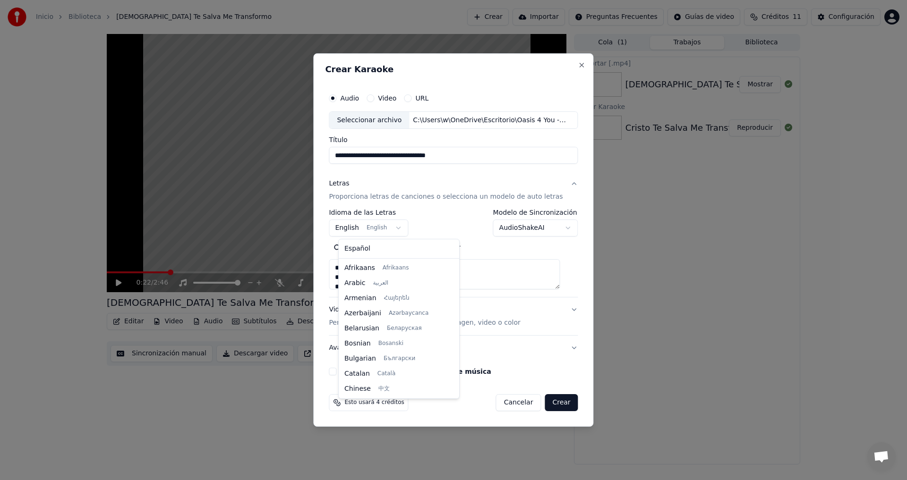
scroll to position [76, 0]
select select "**"
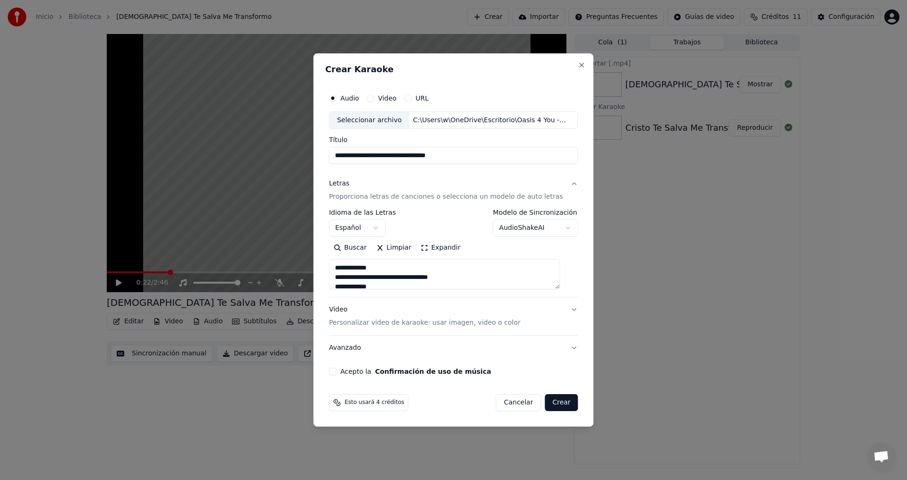
click at [563, 309] on button "Video Personalizar video de karaoke: usar imagen, video o color" at bounding box center [453, 317] width 249 height 38
type textarea "**********"
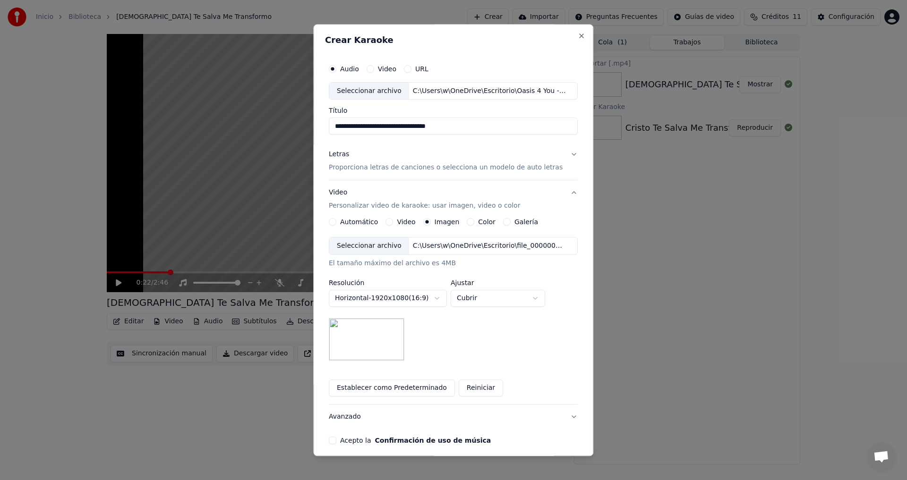
click at [561, 193] on button "Video Personalizar video de karaoke: usar imagen, video o color" at bounding box center [453, 200] width 249 height 38
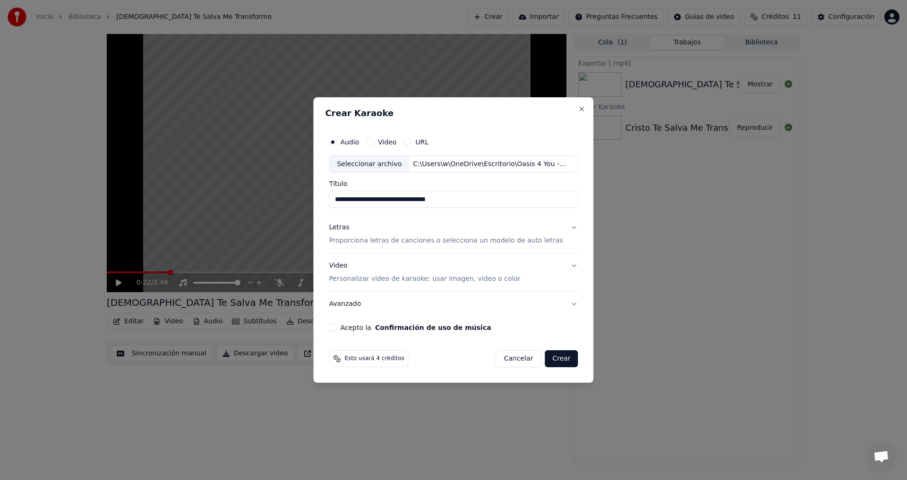
click at [336, 326] on button "Acepto la Confirmación de uso de música" at bounding box center [333, 328] width 8 height 8
click at [553, 359] on button "Crear" at bounding box center [561, 358] width 33 height 17
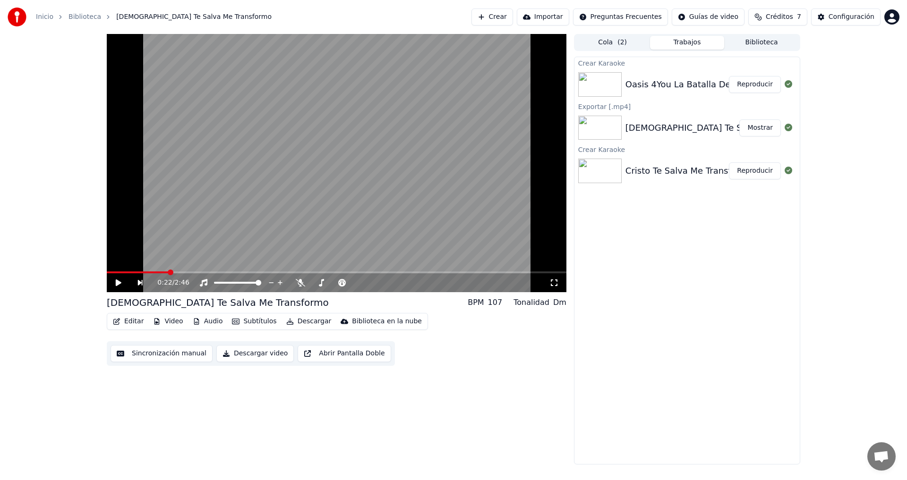
click at [749, 88] on button "Reproducir" at bounding box center [755, 84] width 52 height 17
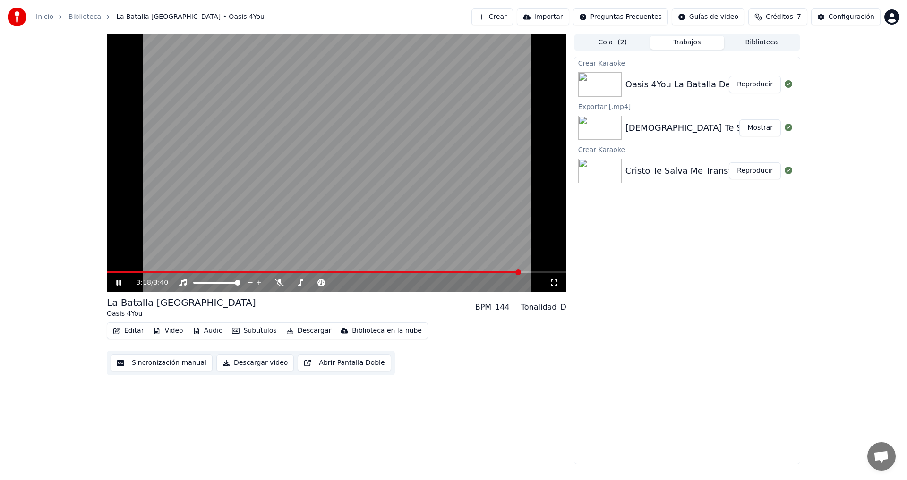
click at [117, 282] on icon at bounding box center [118, 283] width 5 height 6
click at [262, 364] on button "Descargar video" at bounding box center [254, 363] width 77 height 17
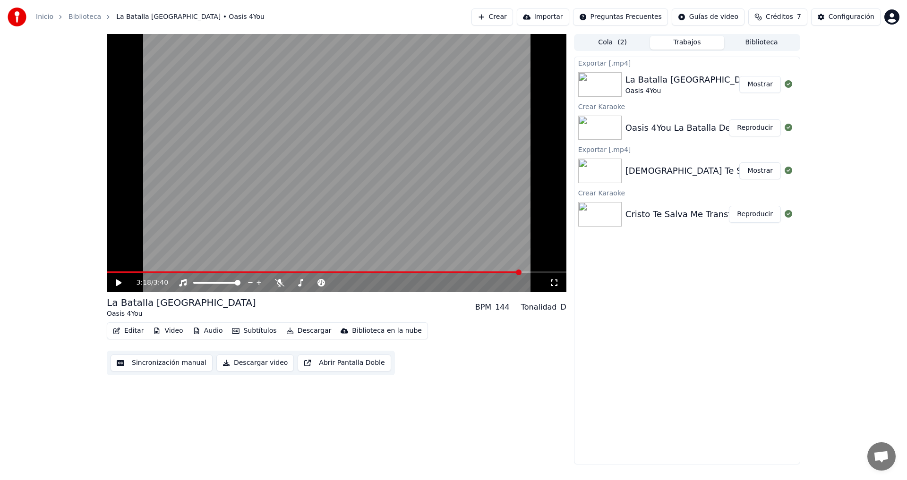
click at [757, 86] on button "Mostrar" at bounding box center [760, 84] width 42 height 17
